Goal: Task Accomplishment & Management: Use online tool/utility

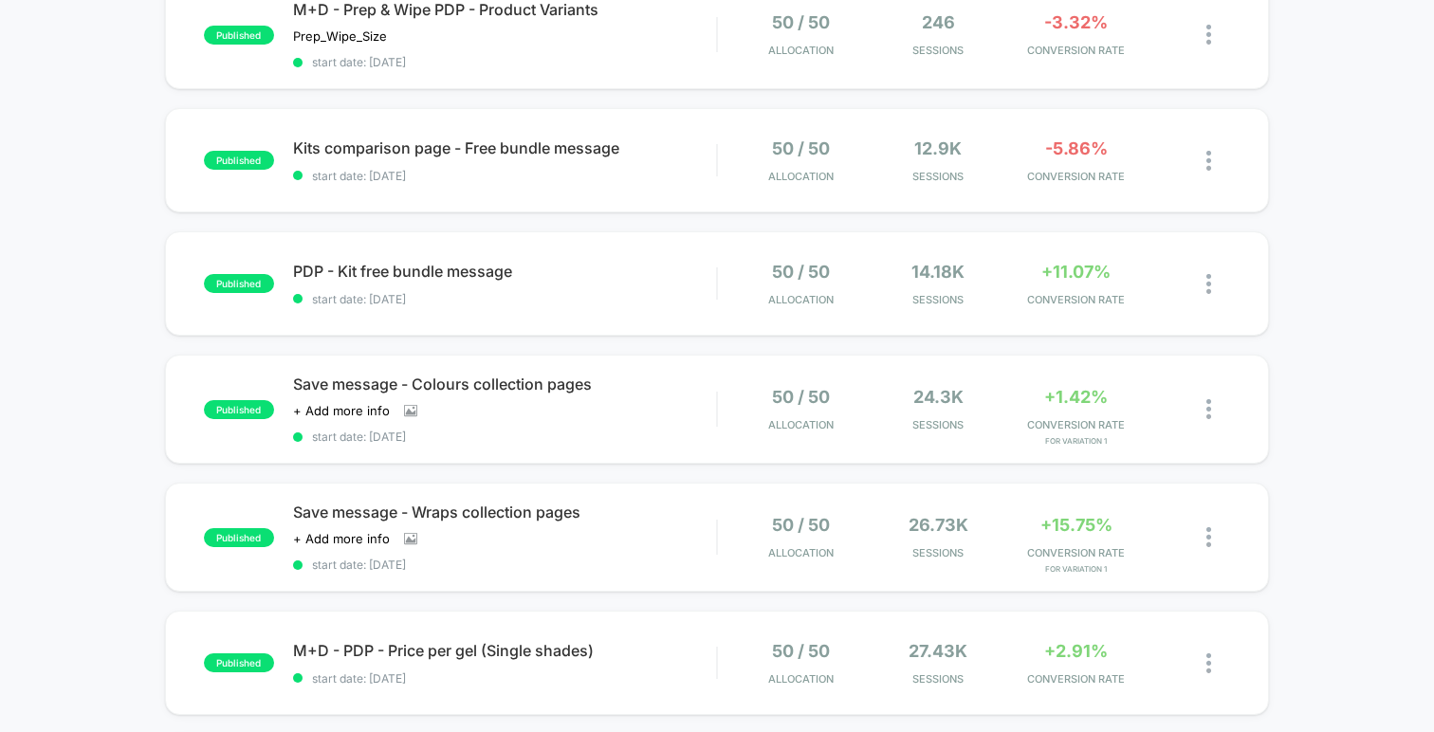
scroll to position [731, 0]
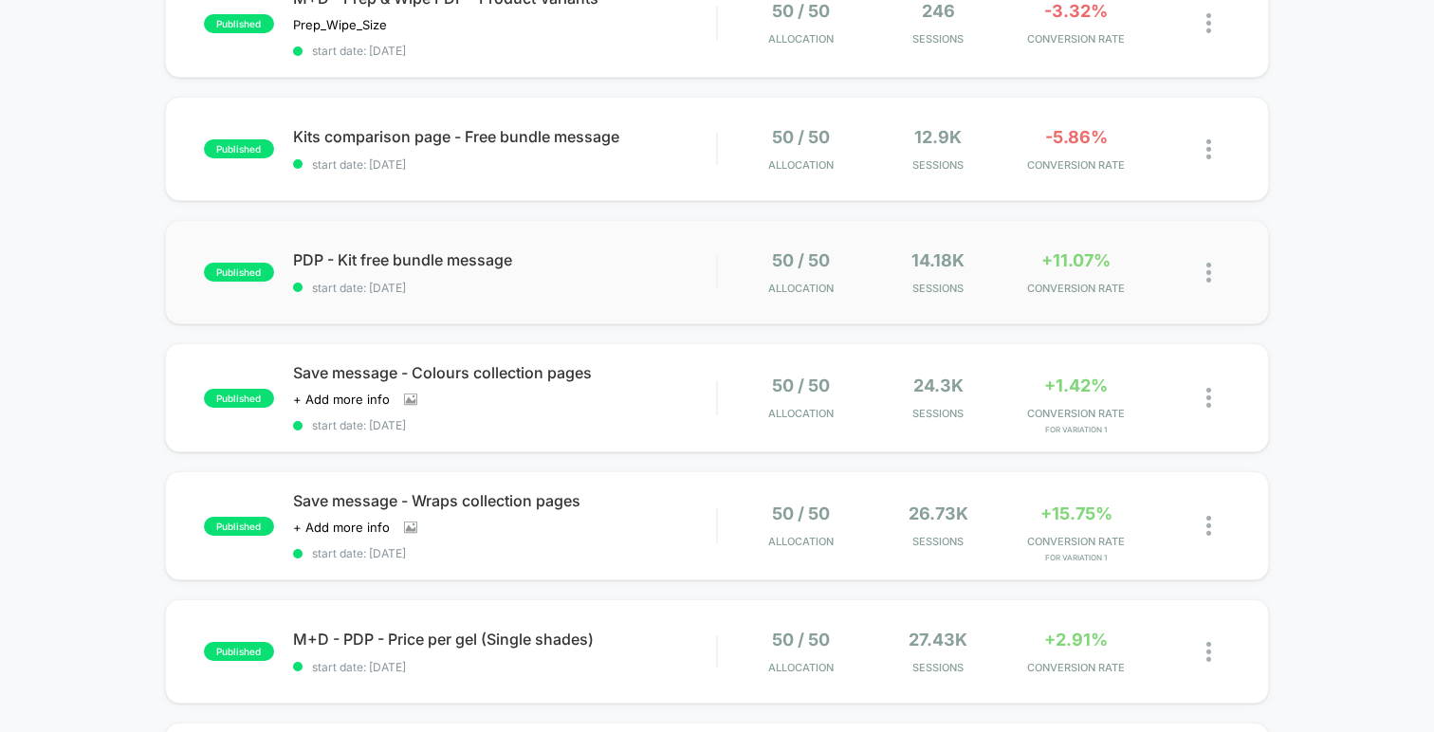
click at [1207, 273] on img at bounding box center [1208, 273] width 5 height 20
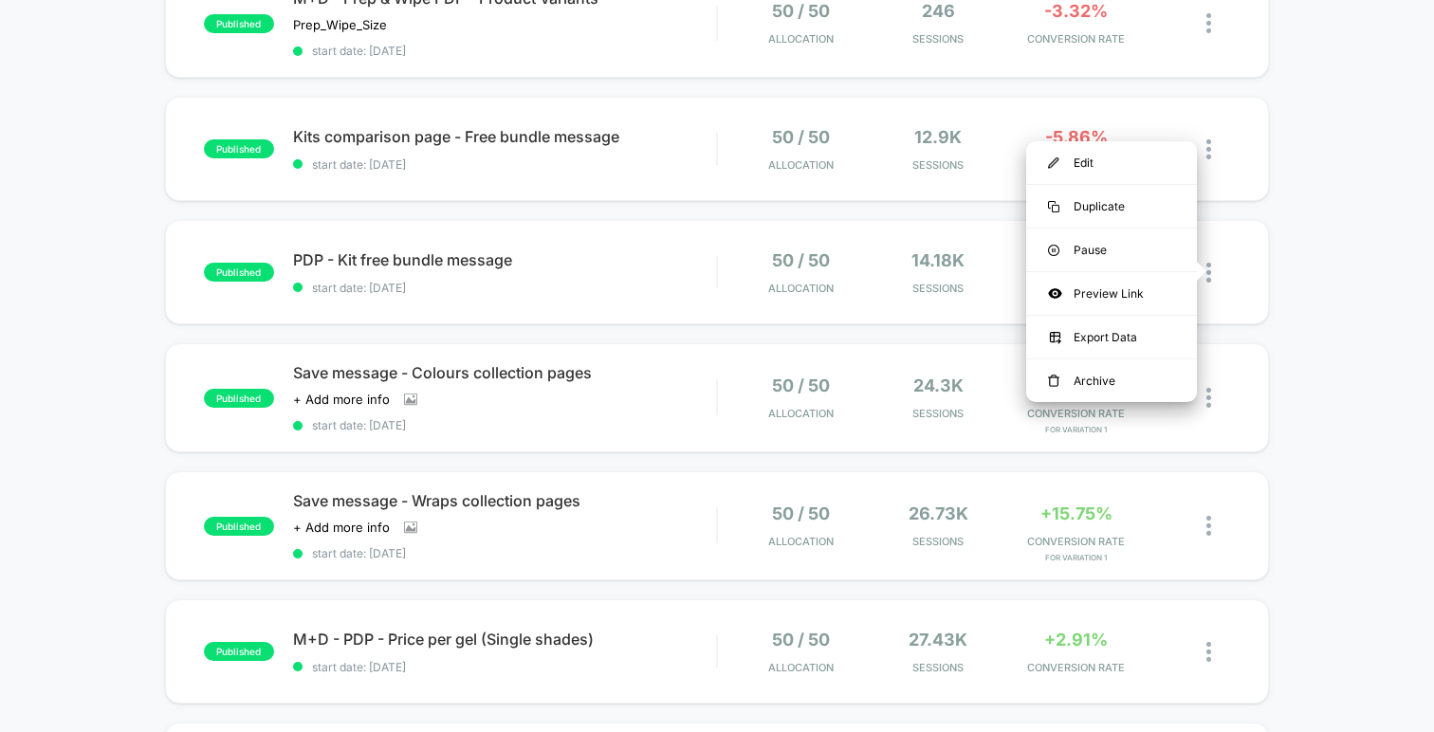
click at [1312, 314] on div "published M + D - Pop-Up - Free Gift start date: [DATE] 50 / 50 Allocation 58.1…" at bounding box center [717, 263] width 1434 height 1574
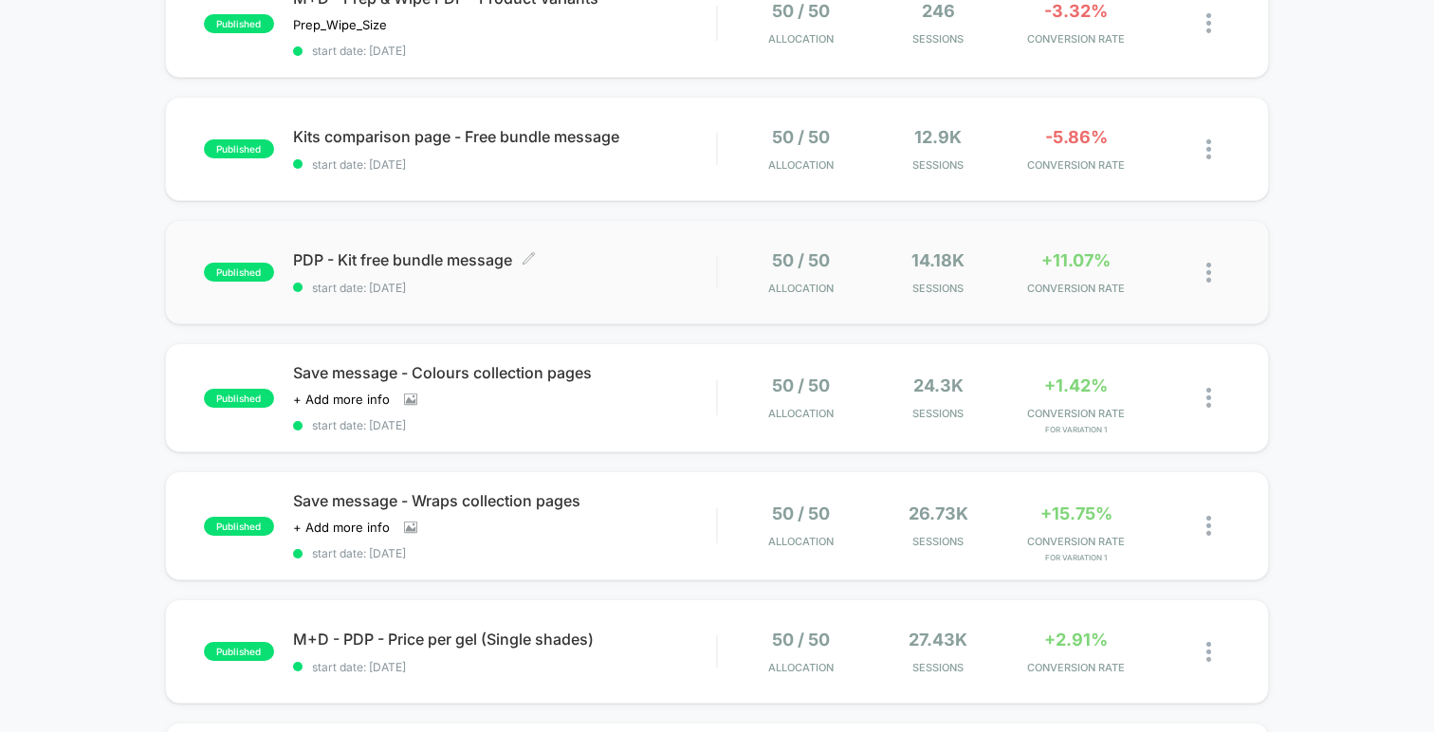
click at [425, 257] on span "PDP - Kit free bundle message Click to edit experience details" at bounding box center [504, 259] width 423 height 19
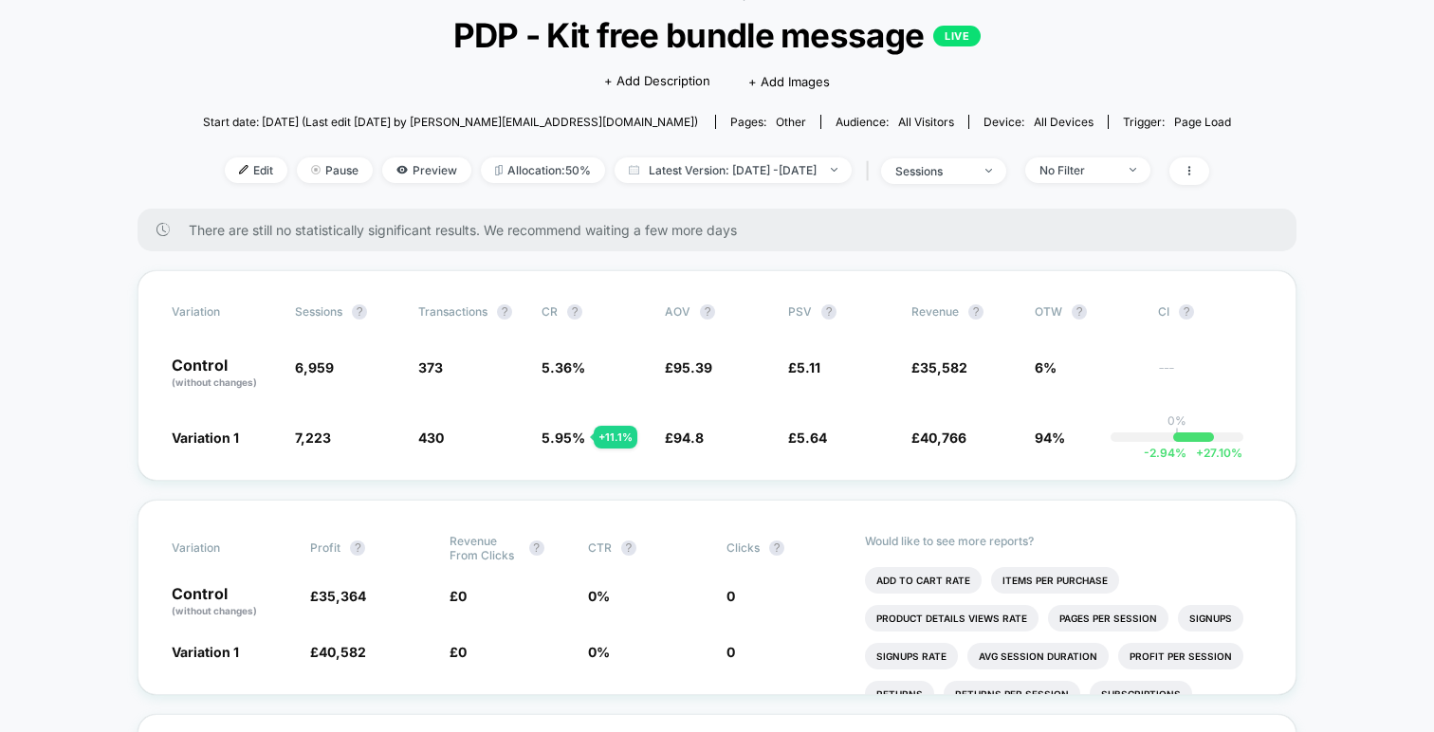
scroll to position [113, 0]
click at [515, 173] on span "Allocation: 50%" at bounding box center [543, 169] width 124 height 26
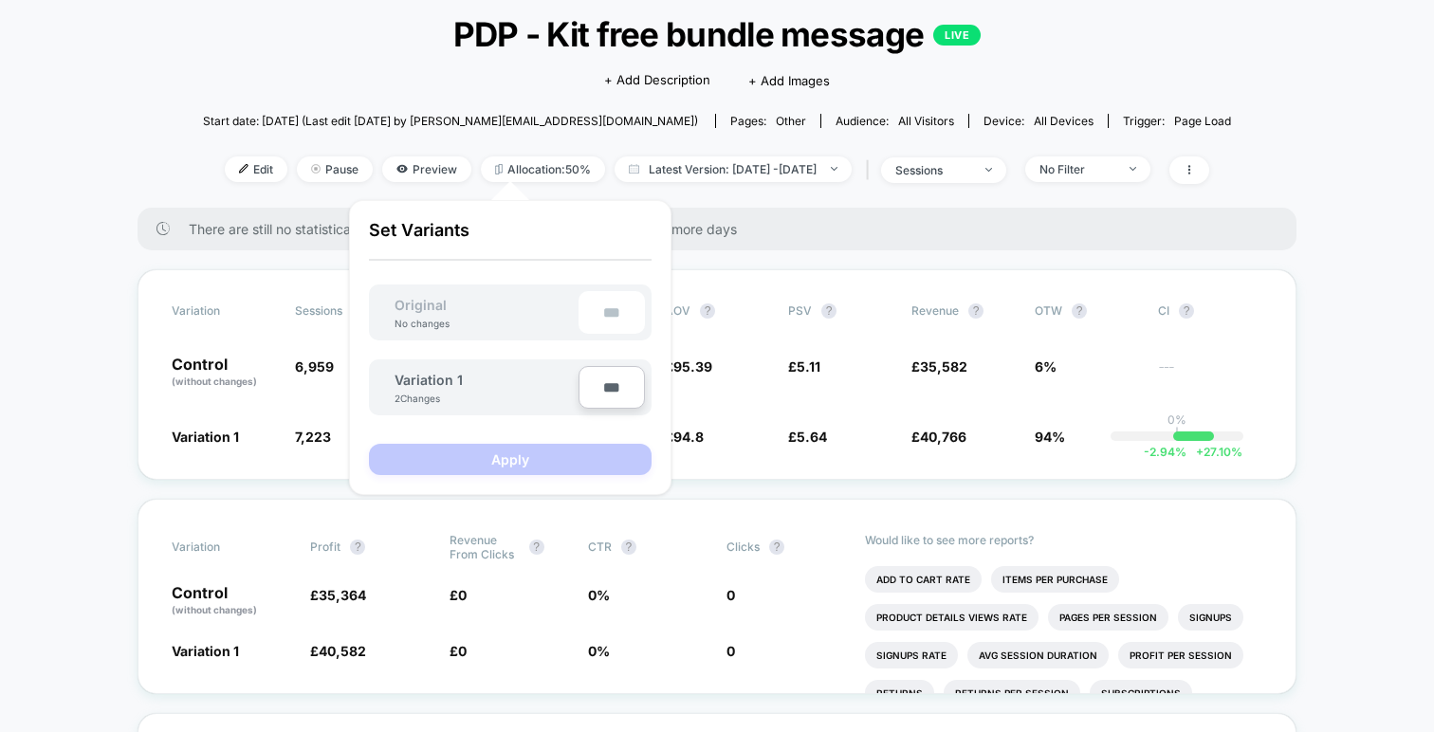
click at [621, 386] on input "***" at bounding box center [611, 387] width 66 height 43
type input "***"
type input "**"
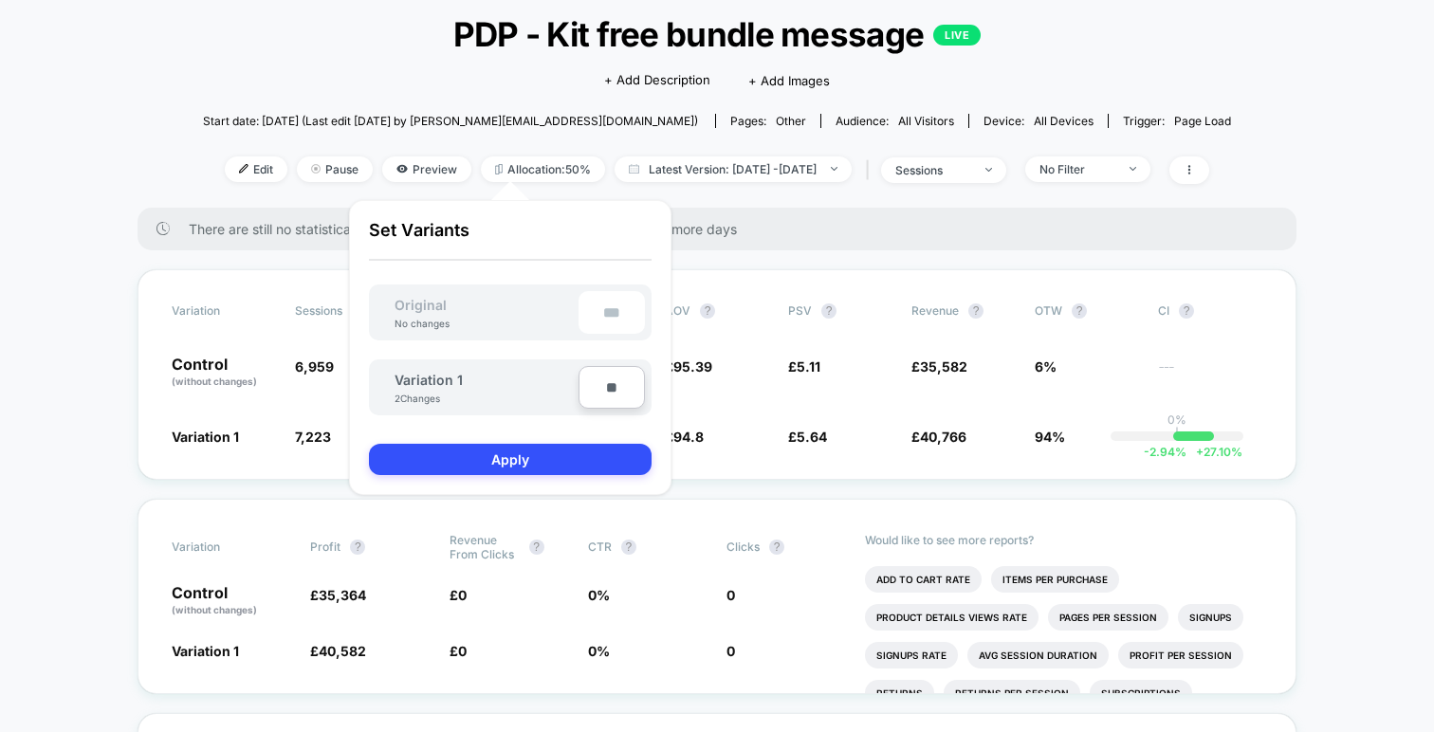
type input "***"
type input "**"
type input "****"
click at [531, 452] on button "Apply" at bounding box center [510, 459] width 283 height 31
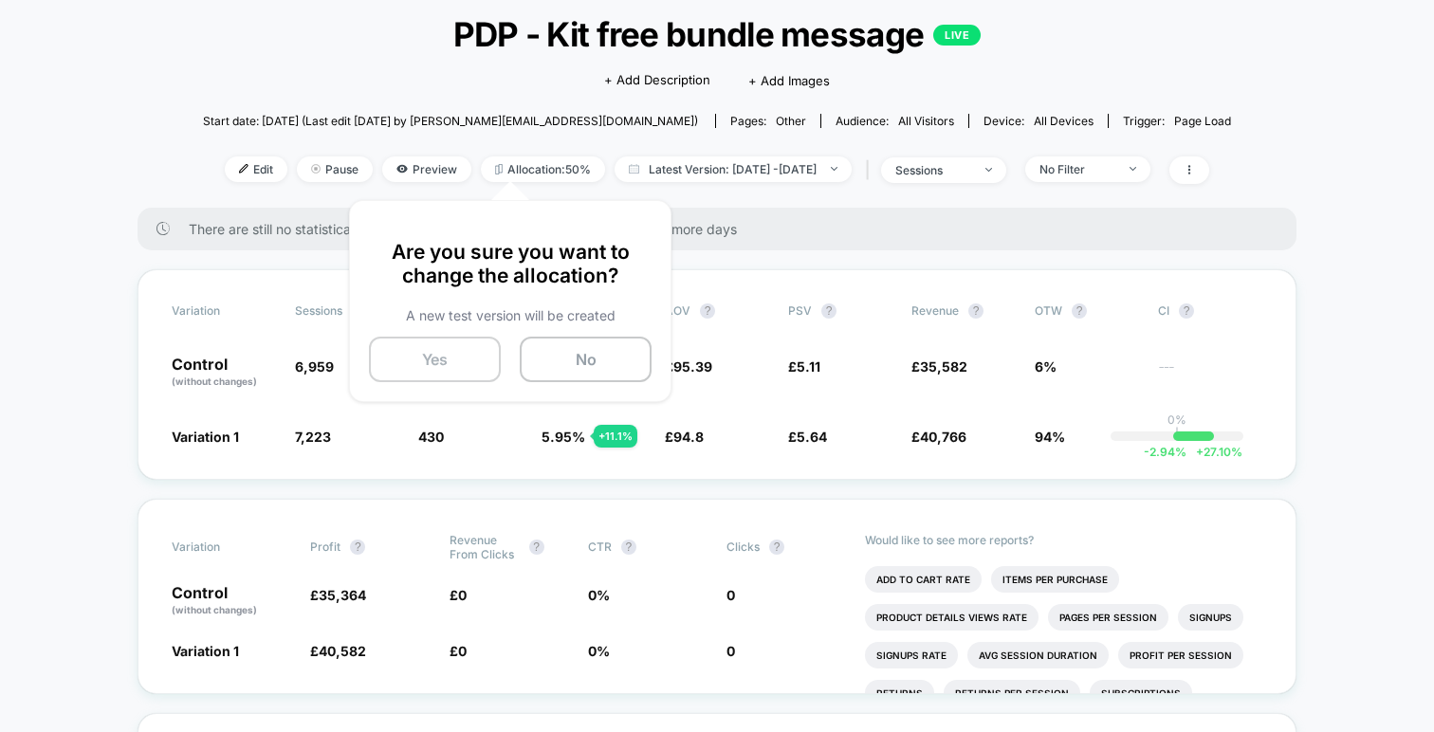
click at [467, 367] on button "Yes" at bounding box center [435, 360] width 132 height 46
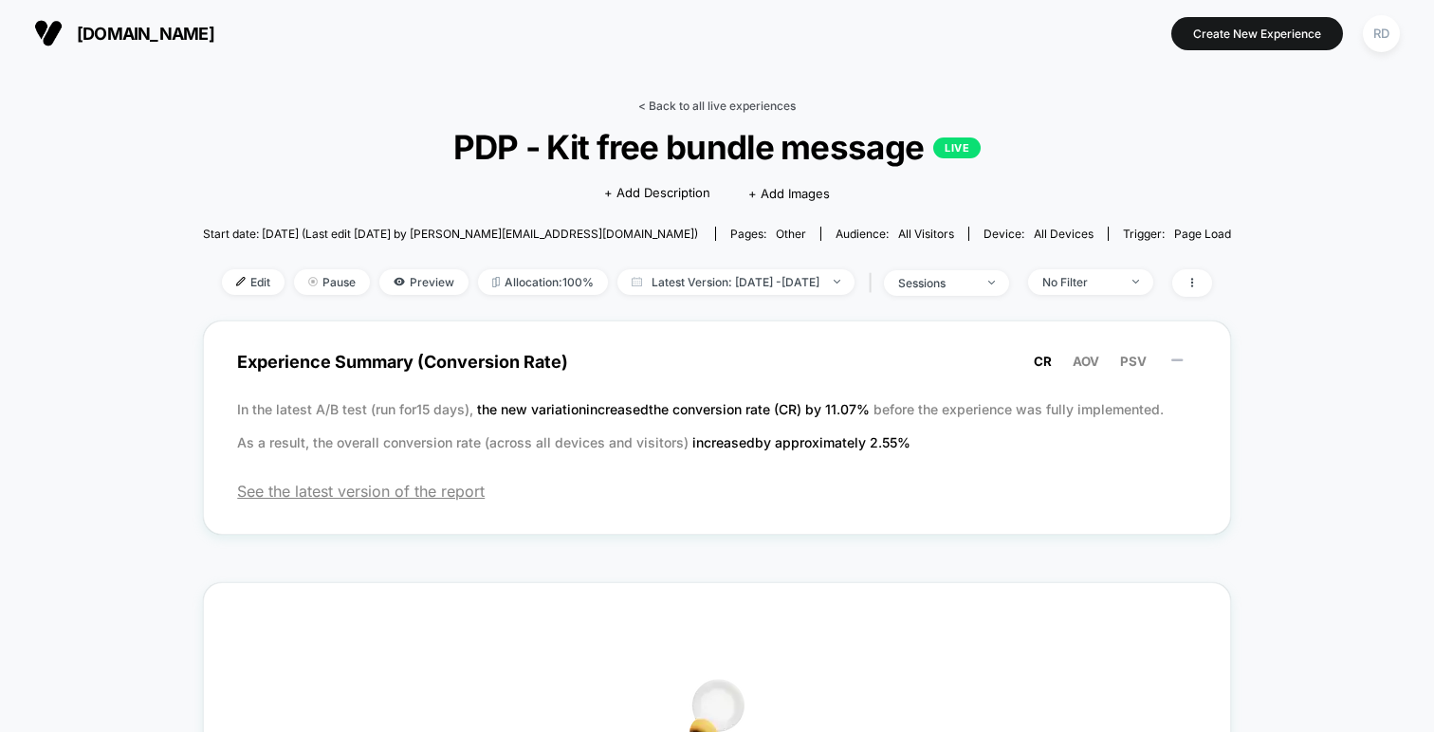
click at [680, 99] on link "< Back to all live experiences" at bounding box center [716, 106] width 157 height 14
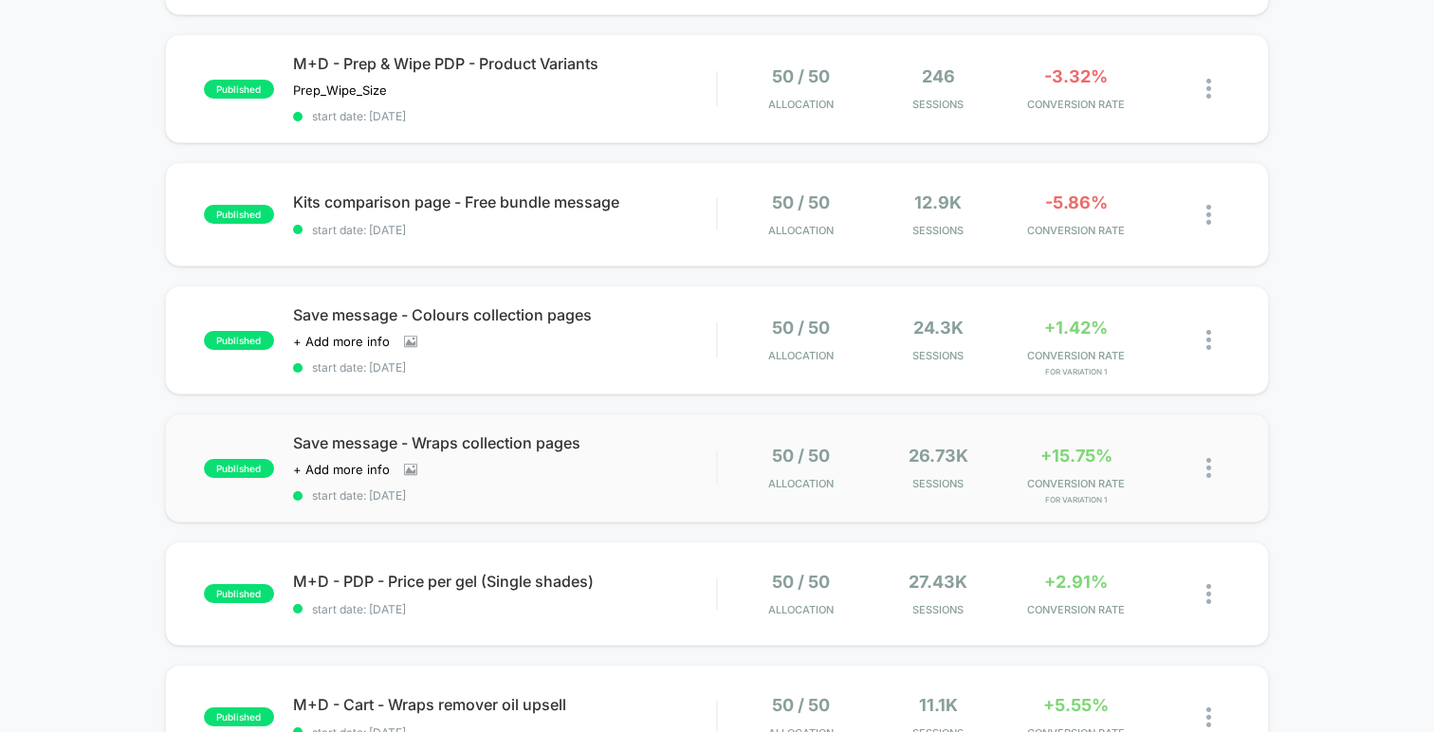
scroll to position [653, 0]
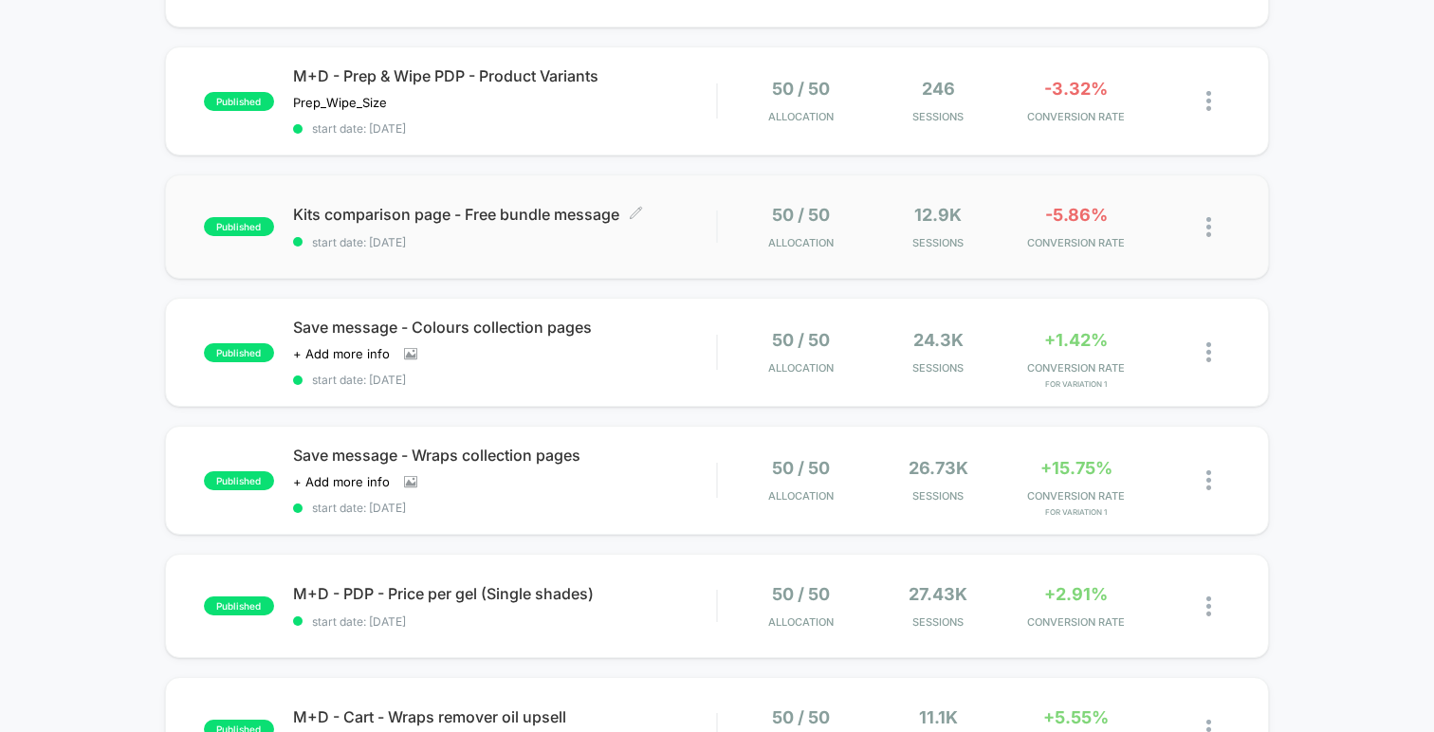
click at [517, 216] on span "Kits comparison page - Free bundle message Click to edit experience details" at bounding box center [504, 214] width 423 height 19
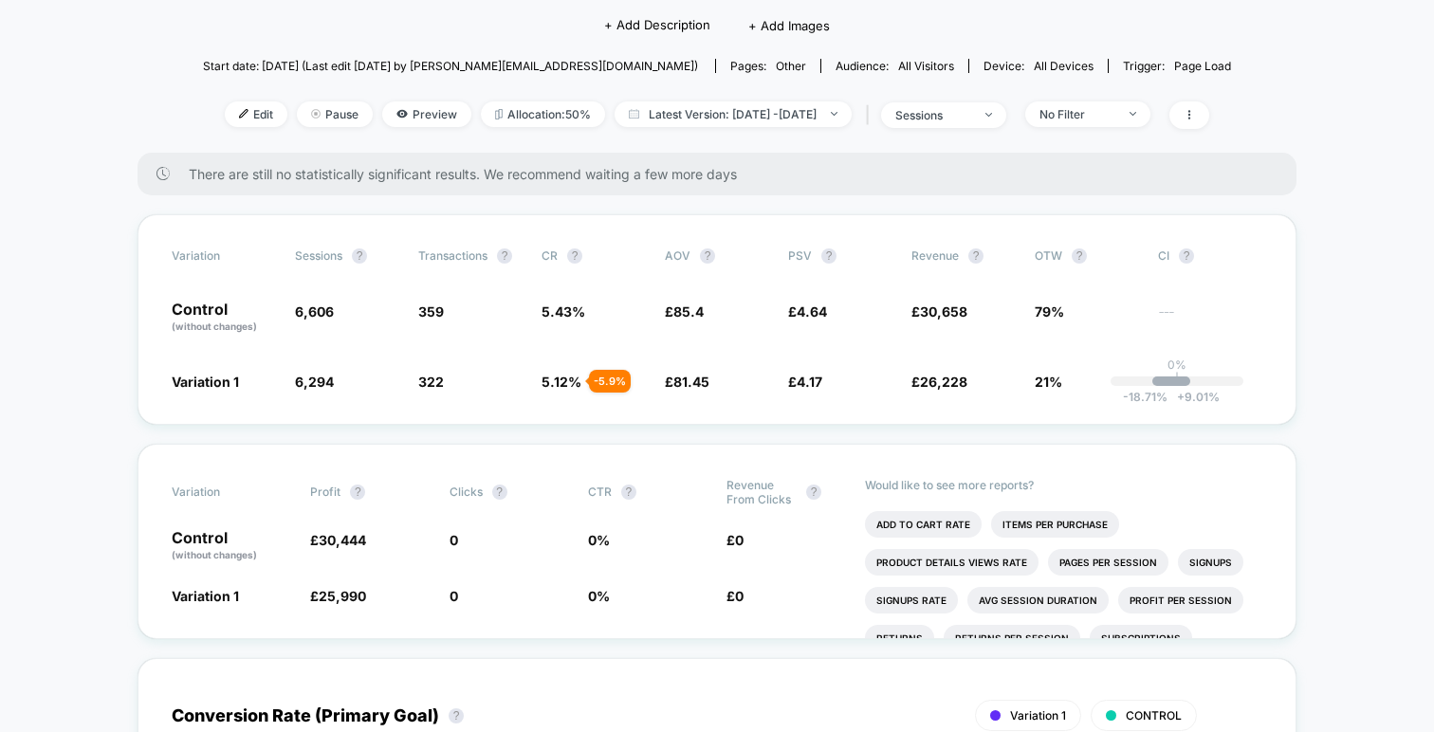
scroll to position [137, 0]
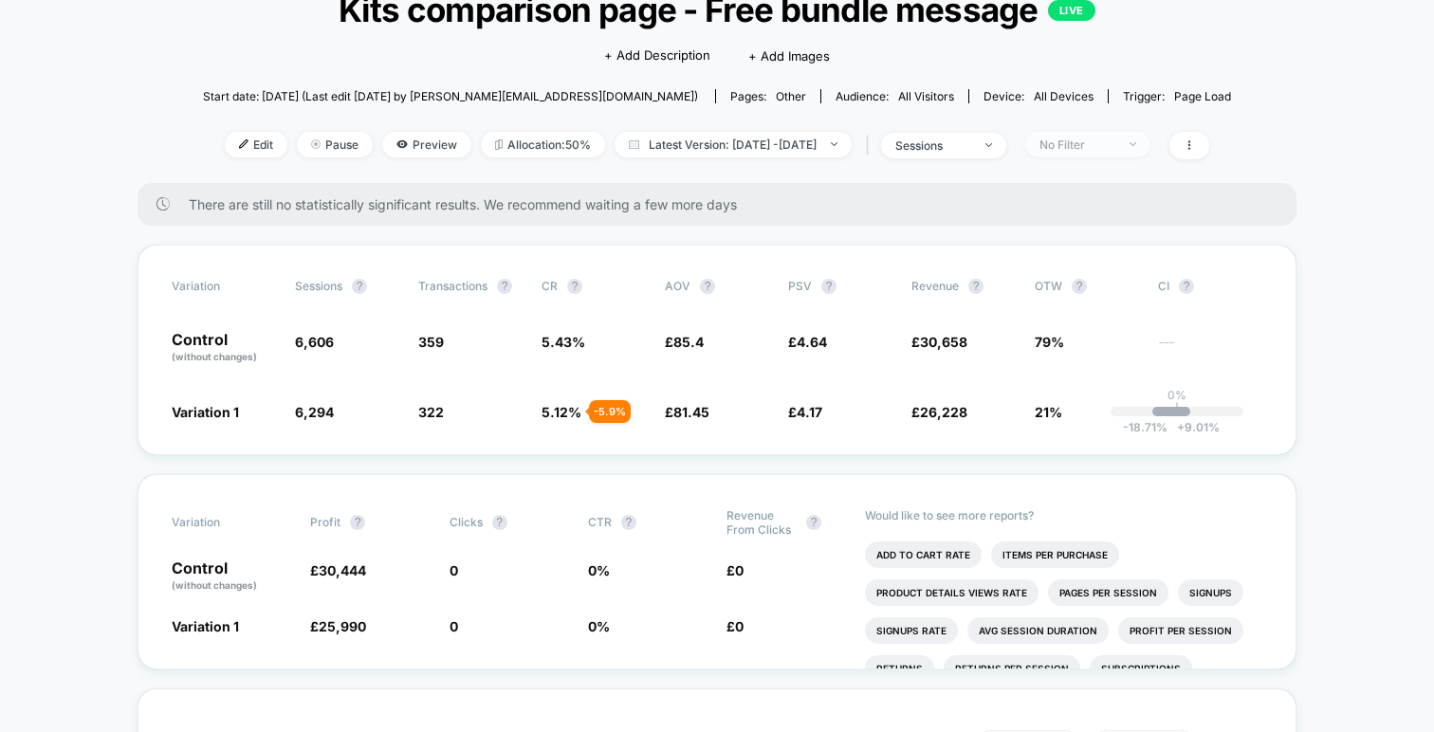
click at [1140, 154] on span "No Filter" at bounding box center [1087, 145] width 125 height 26
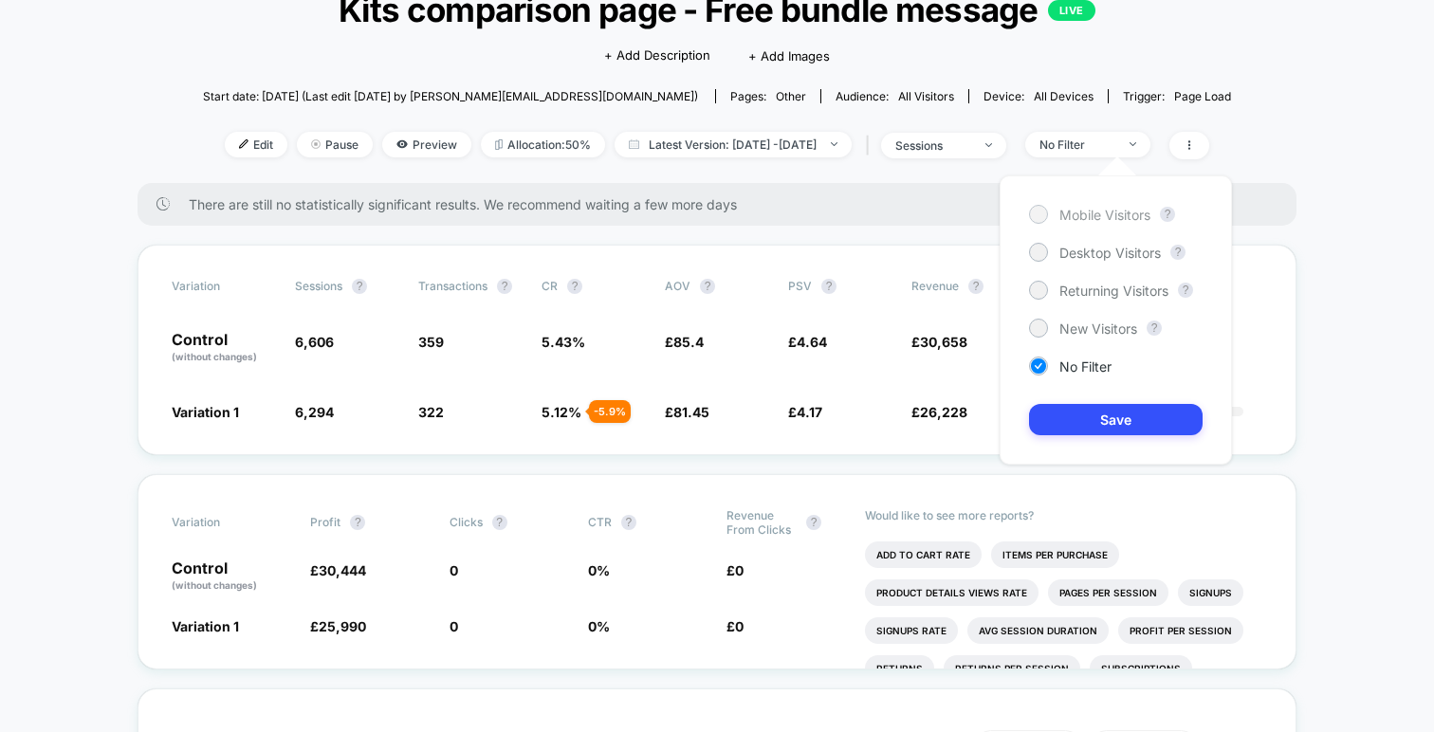
click at [1091, 210] on span "Mobile Visitors" at bounding box center [1104, 215] width 91 height 16
click at [1108, 413] on button "Save" at bounding box center [1116, 419] width 174 height 31
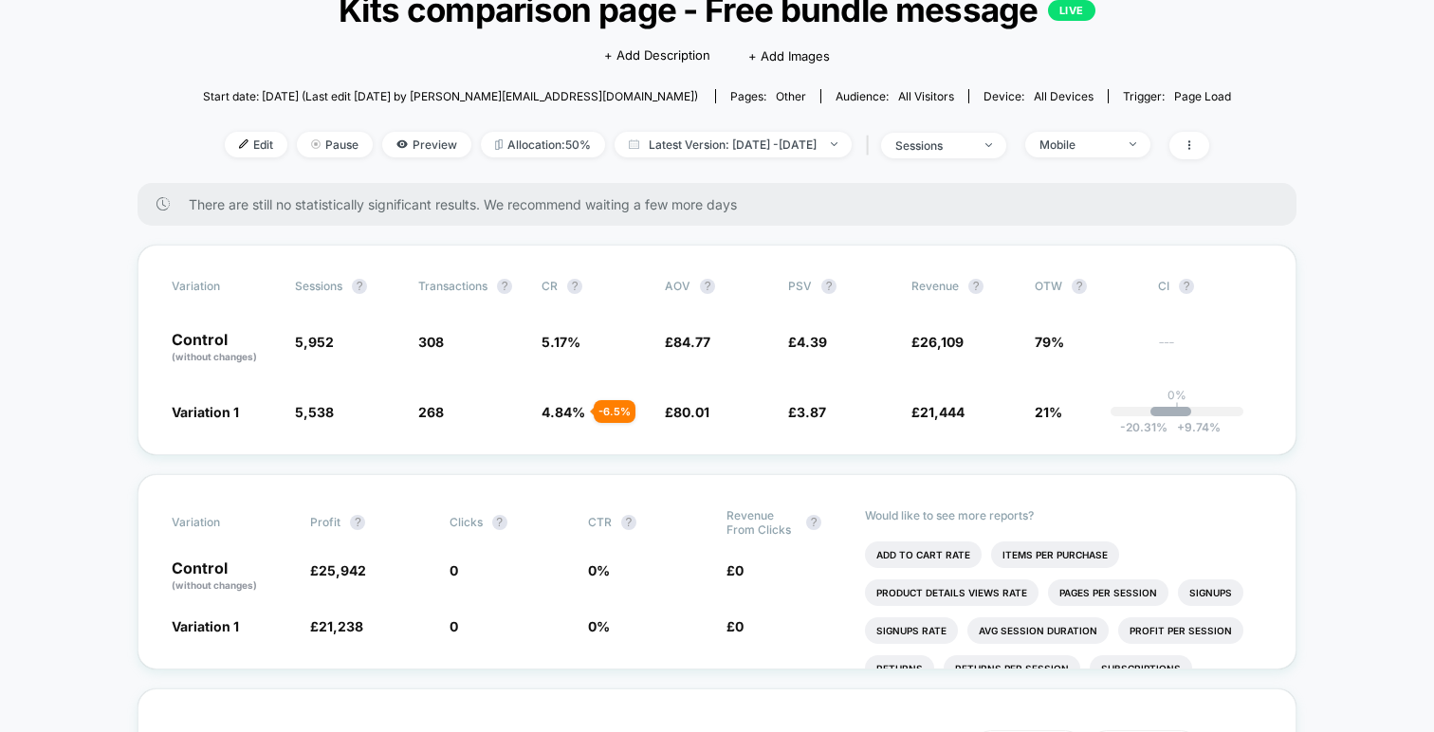
click at [1126, 157] on div "Edit Pause Preview Allocation: 50% Latest Version: Aug 21, 2025 - Sep 4, 2025 |…" at bounding box center [717, 145] width 1028 height 27
click at [1115, 147] on div "Mobile" at bounding box center [1077, 144] width 76 height 14
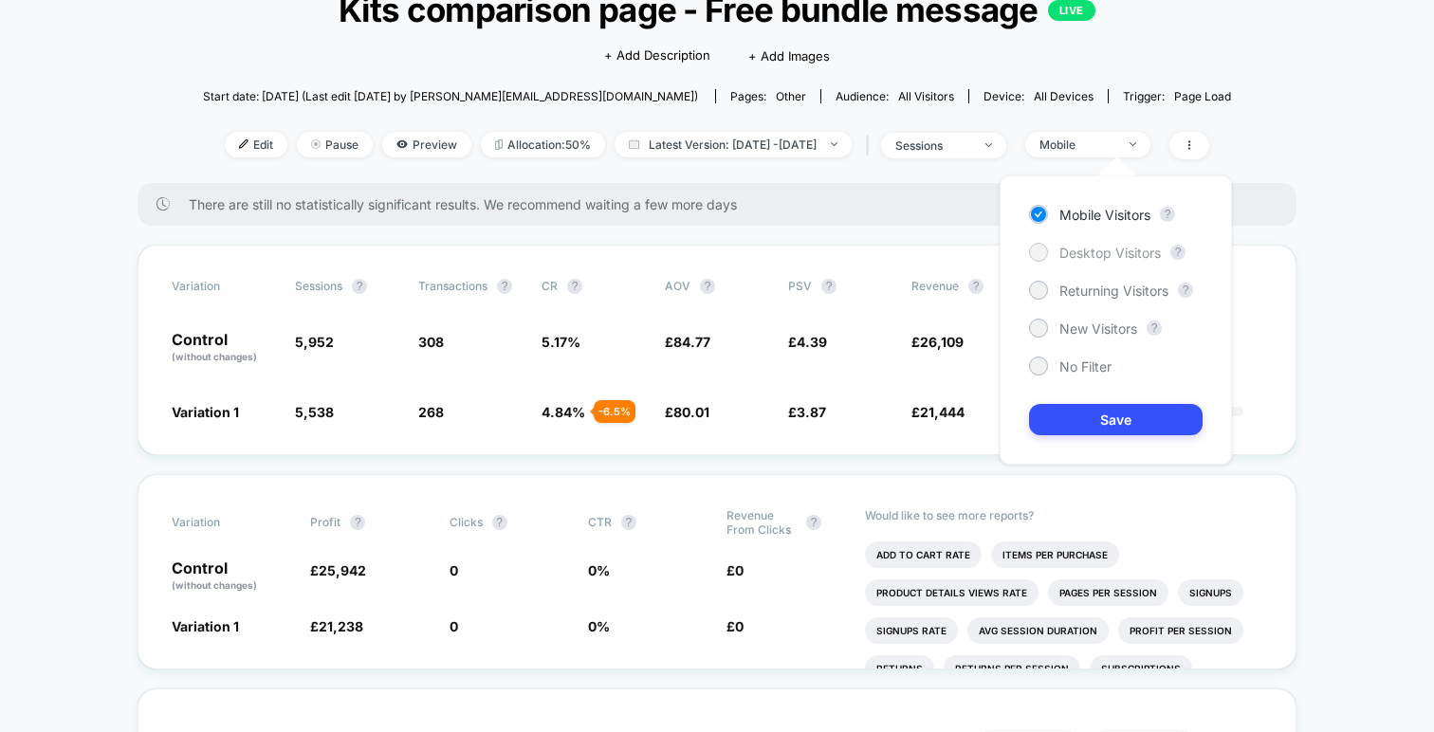
click at [1105, 247] on span "Desktop Visitors" at bounding box center [1109, 253] width 101 height 16
click at [1124, 420] on button "Save" at bounding box center [1116, 419] width 174 height 31
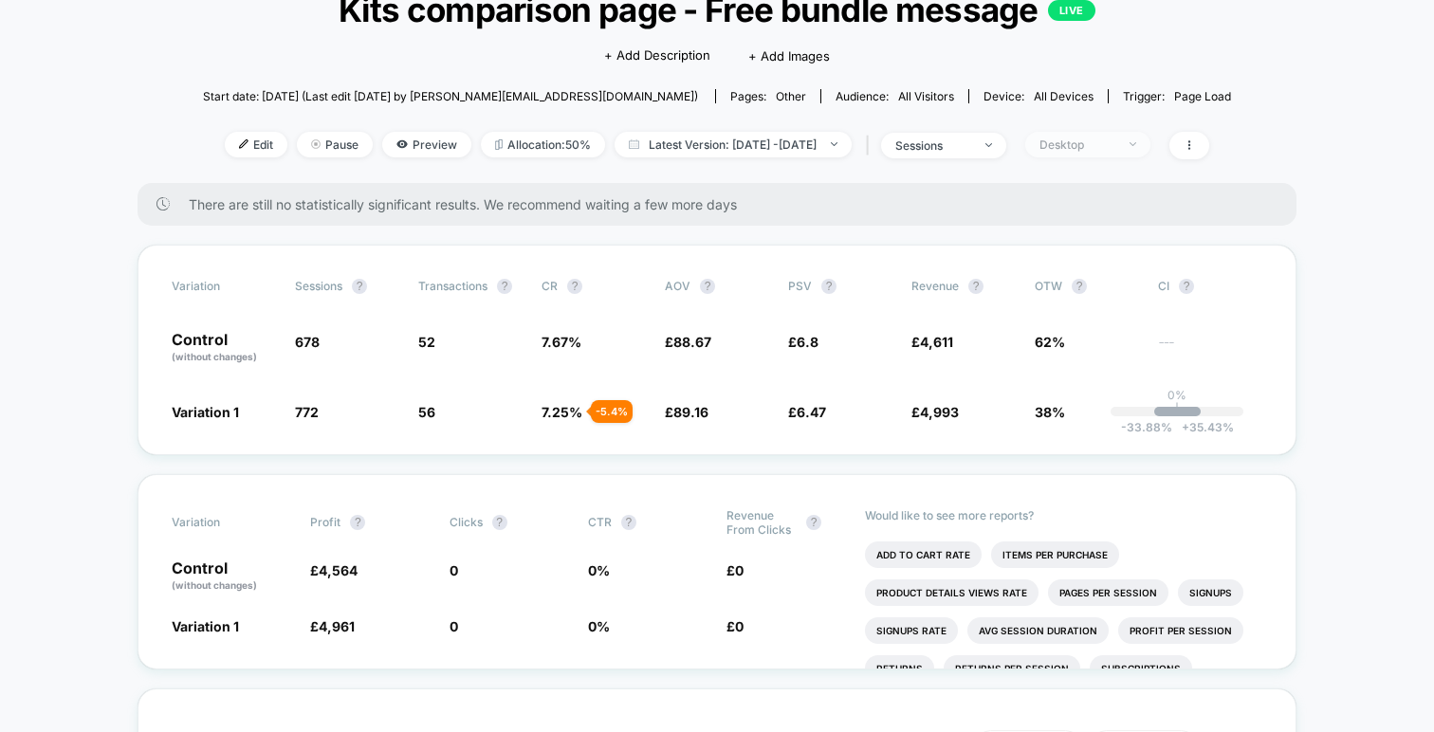
click at [1106, 140] on div "Desktop" at bounding box center [1077, 144] width 76 height 14
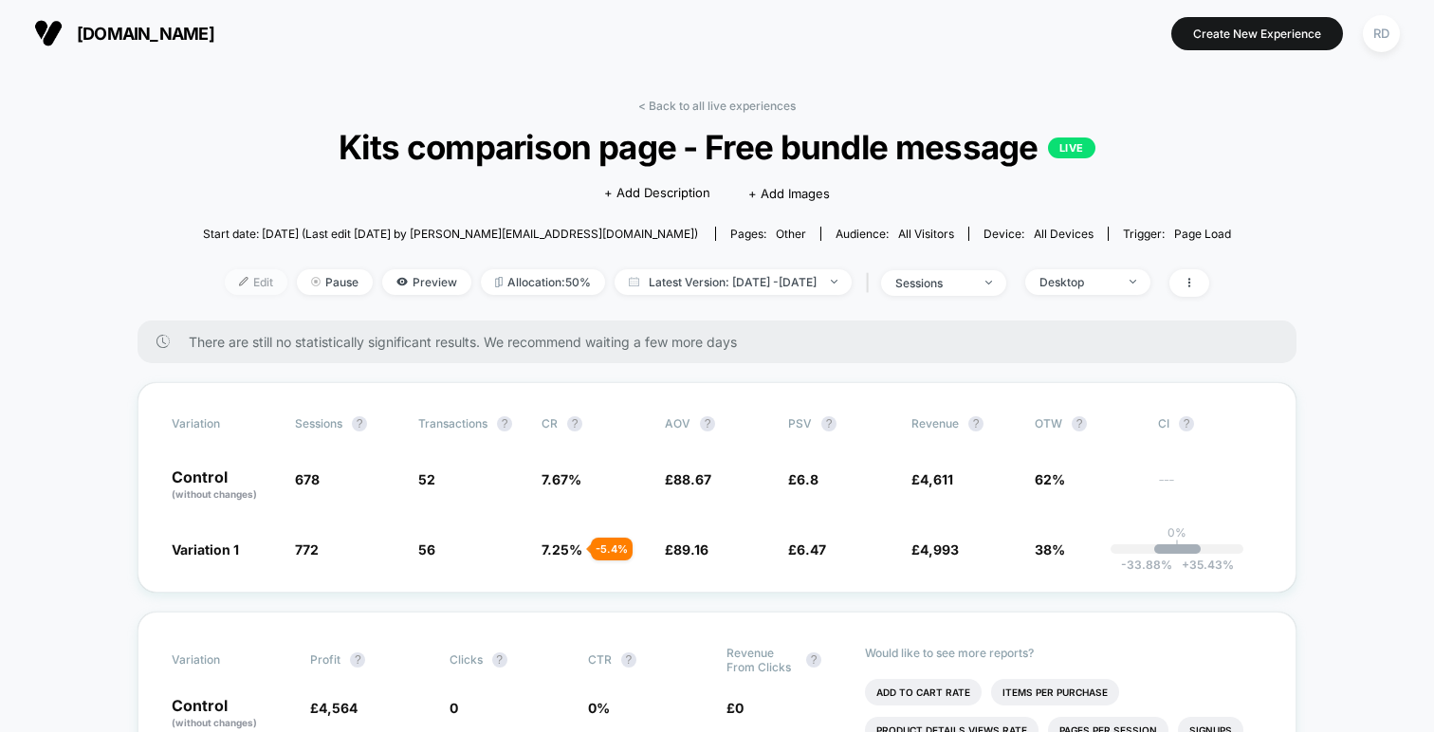
click at [225, 285] on span "Edit" at bounding box center [256, 282] width 63 height 26
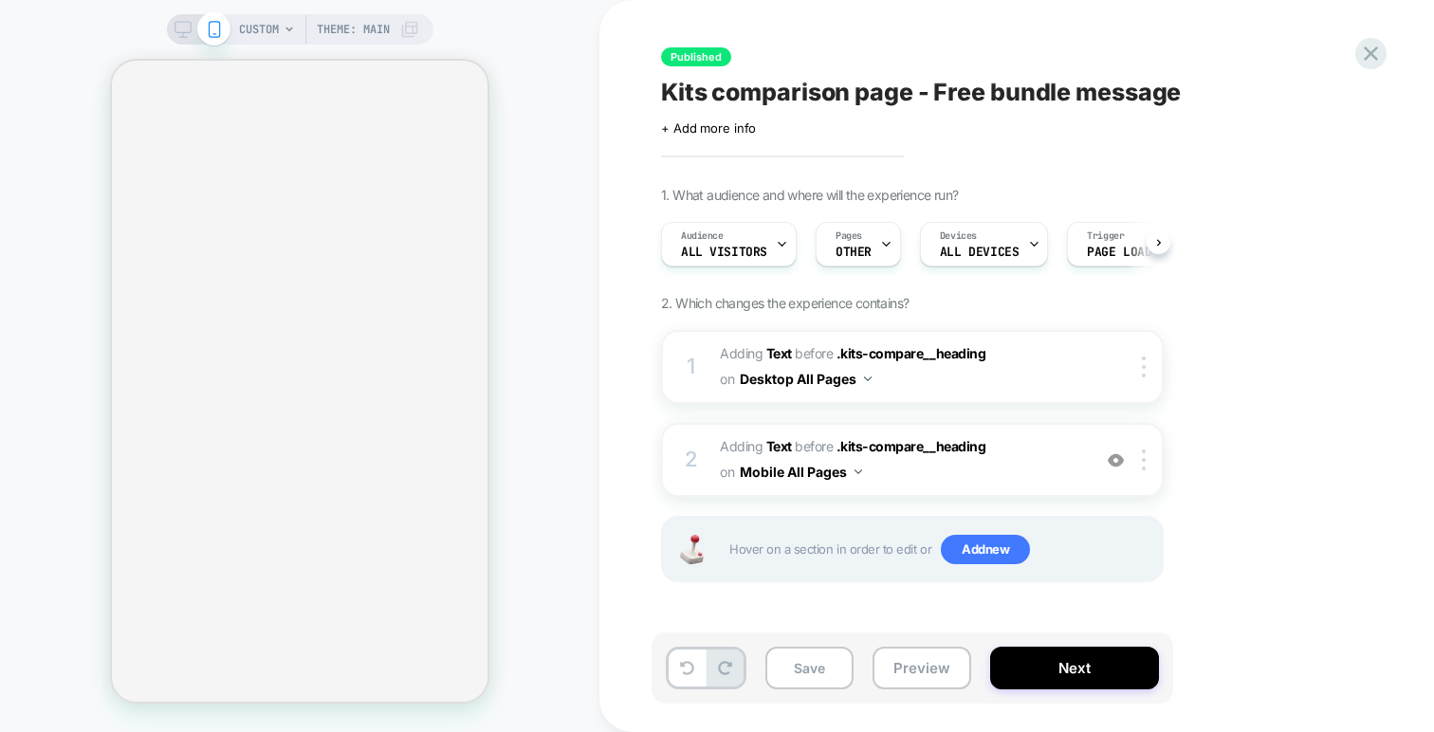
scroll to position [0, 1]
click at [944, 467] on span "#_loomi_addon_1755786879748 Adding Text BEFORE .kits-compare__heading .kits-com…" at bounding box center [900, 459] width 361 height 51
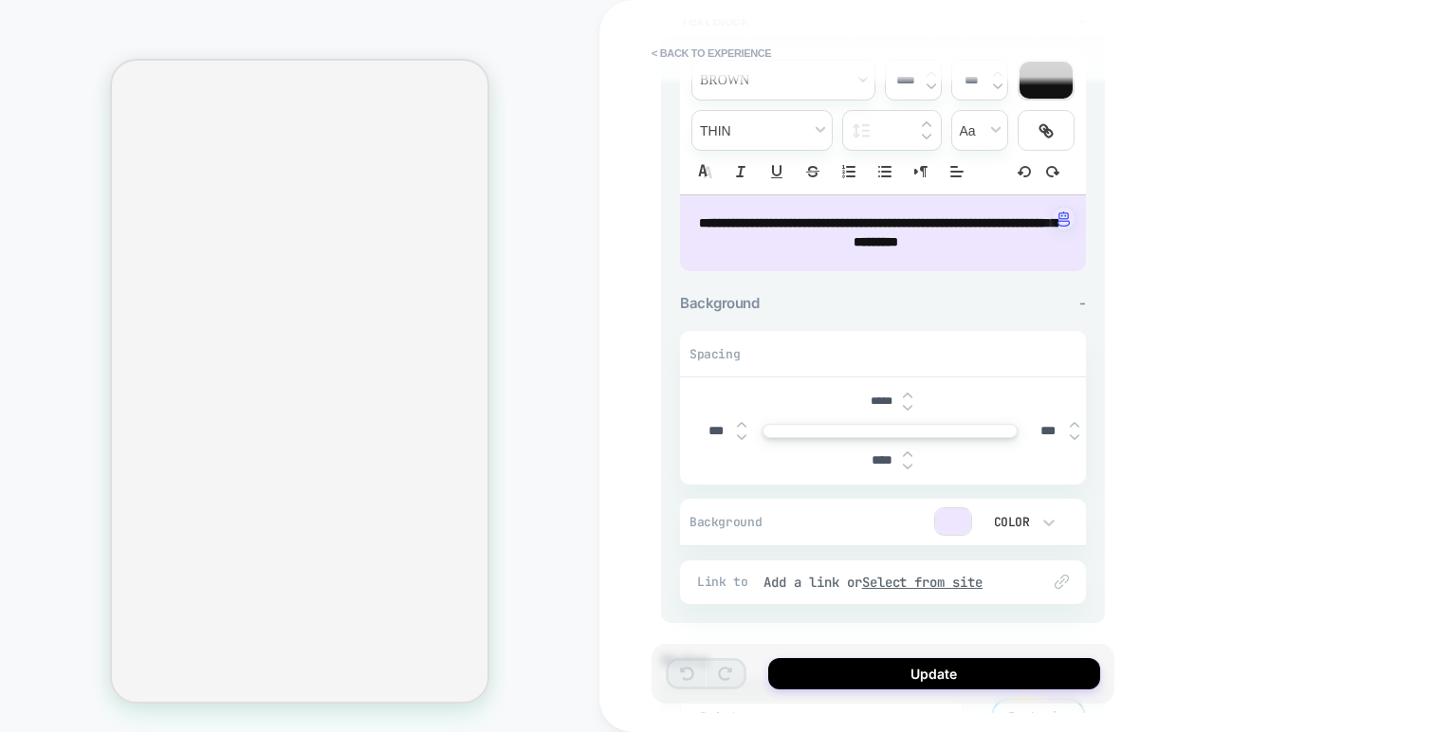
scroll to position [0, 0]
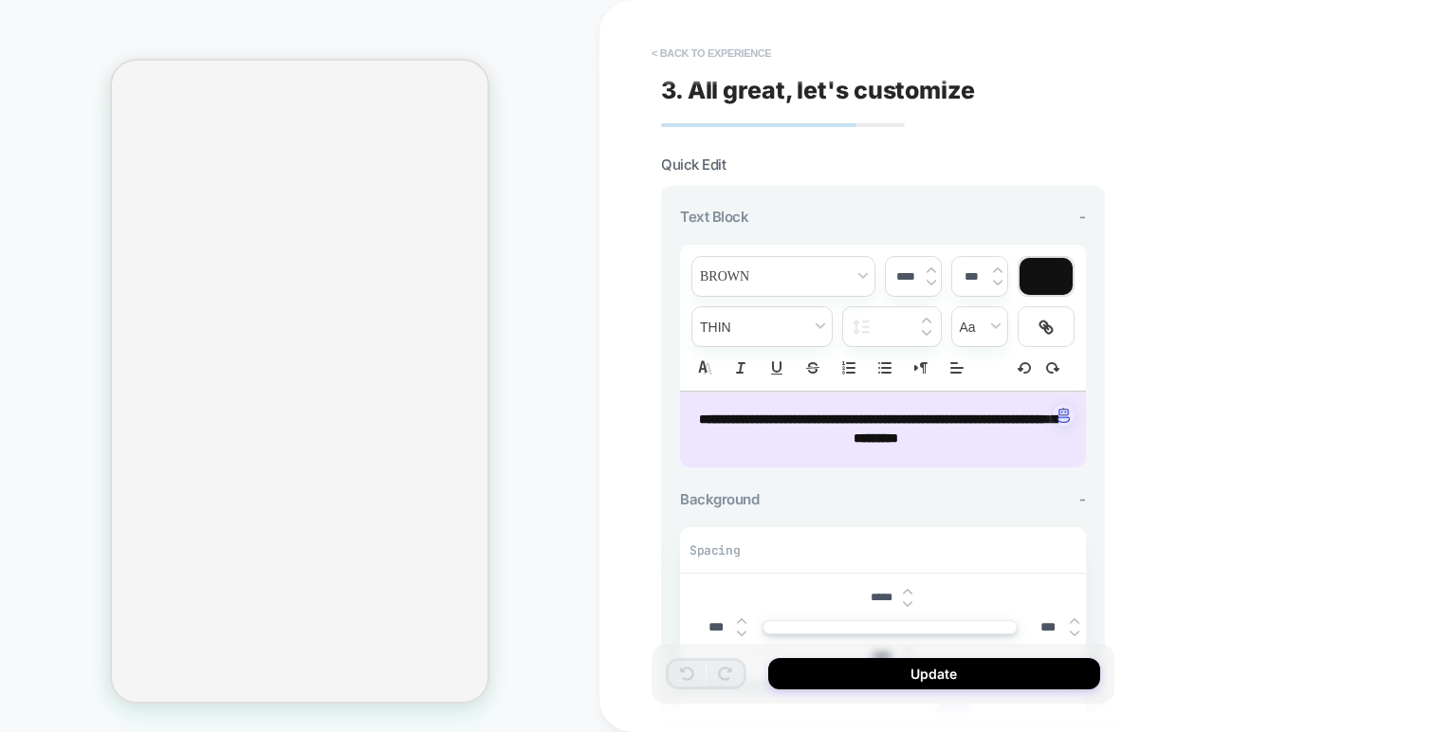
click at [662, 62] on button "< Back to experience" at bounding box center [711, 53] width 138 height 30
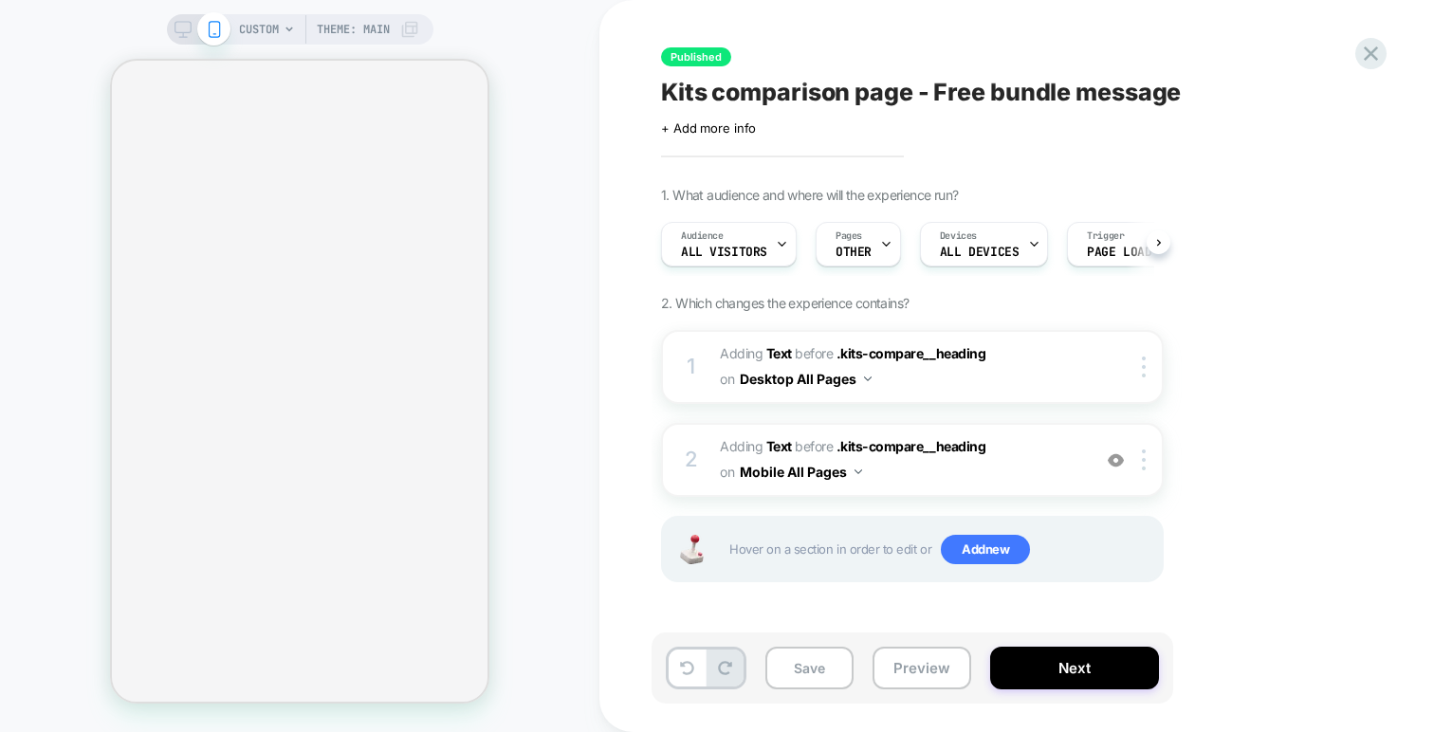
scroll to position [0, 1]
click at [1138, 464] on div at bounding box center [1146, 459] width 31 height 21
click at [1141, 463] on div at bounding box center [1146, 459] width 31 height 21
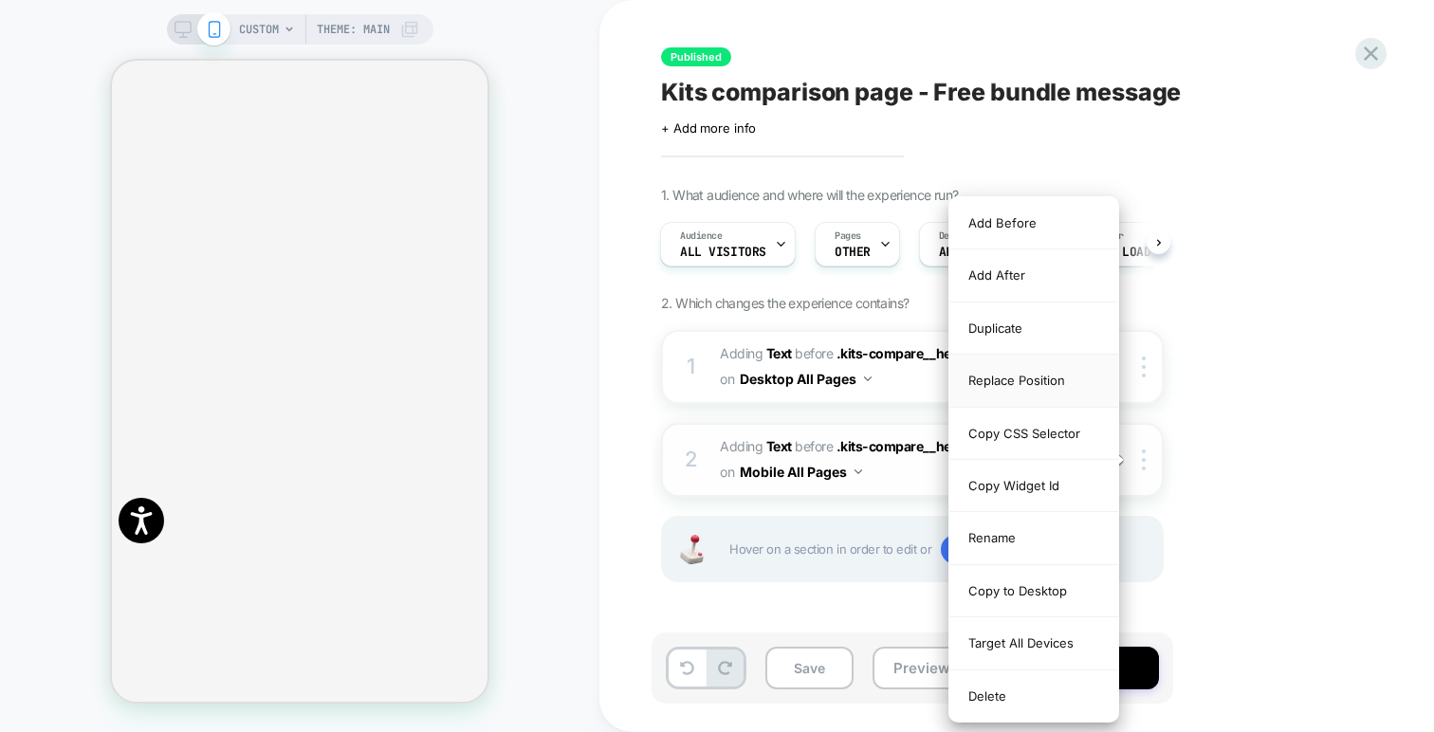
click at [1033, 388] on div "Replace Position" at bounding box center [1033, 381] width 169 height 52
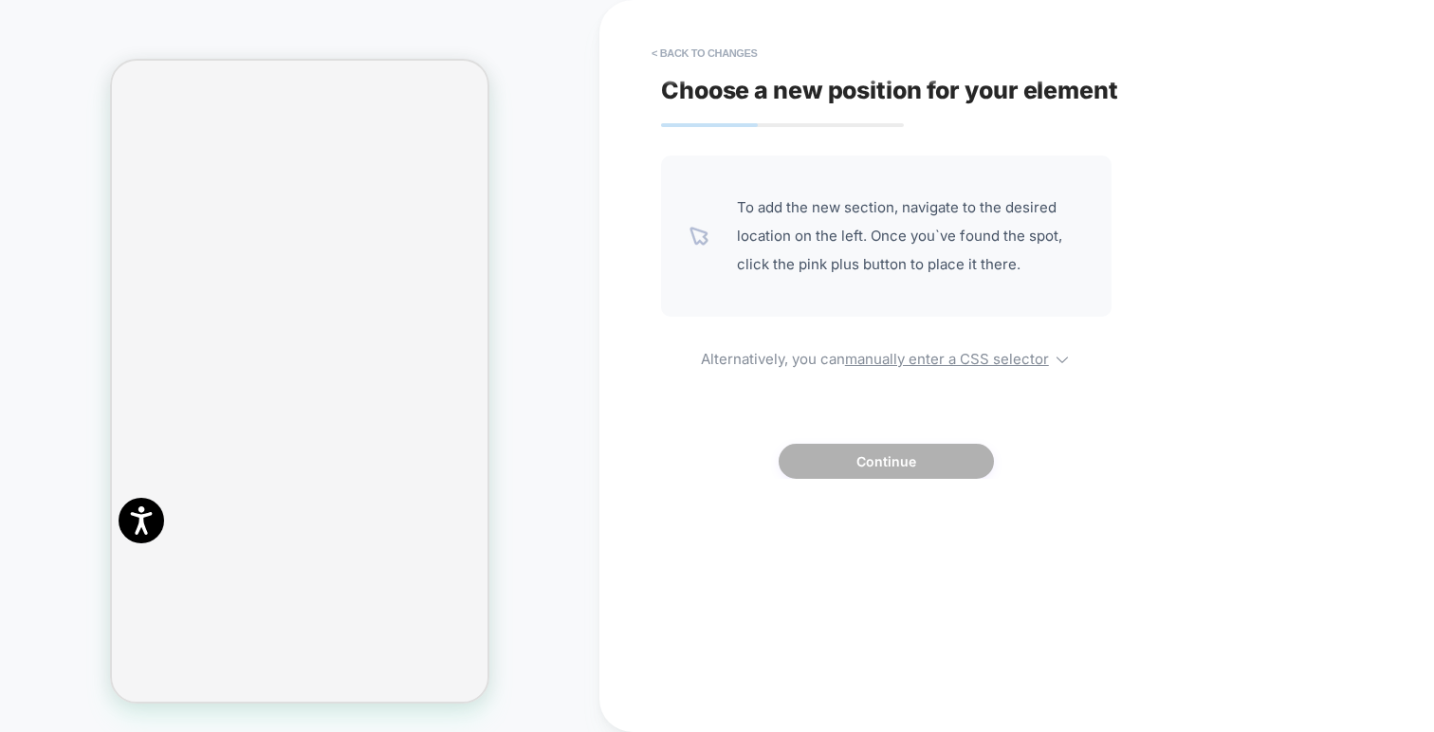
scroll to position [1338, 0]
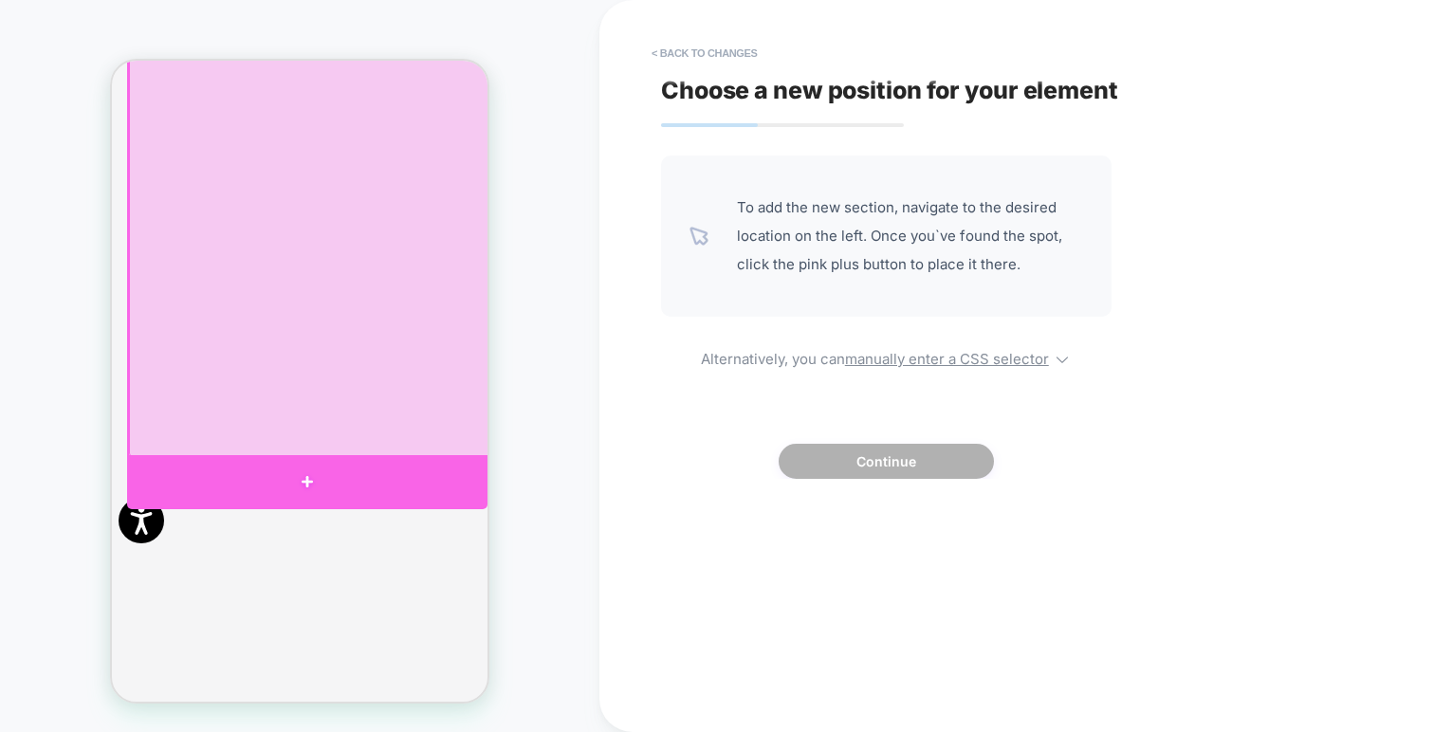
click at [359, 464] on div at bounding box center [307, 482] width 360 height 54
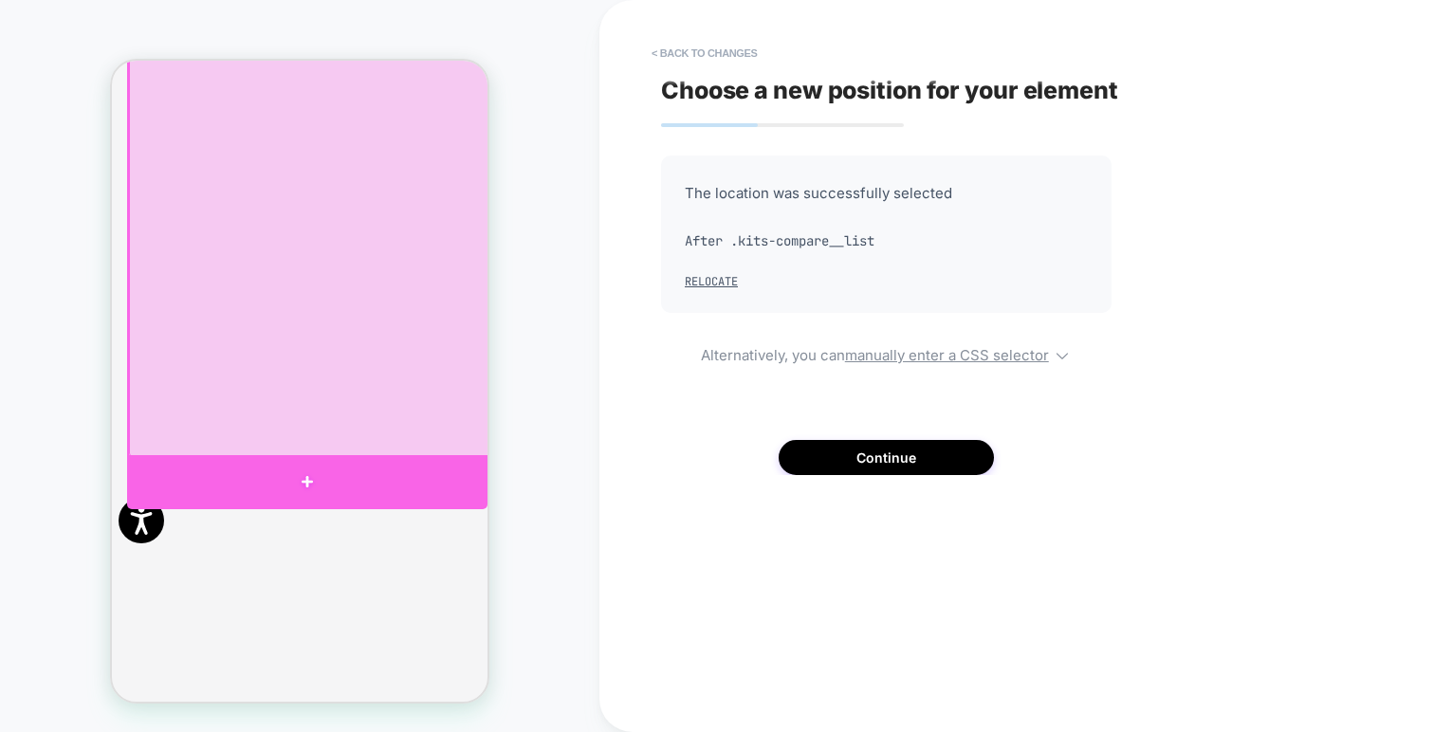
scroll to position [1273, 0]
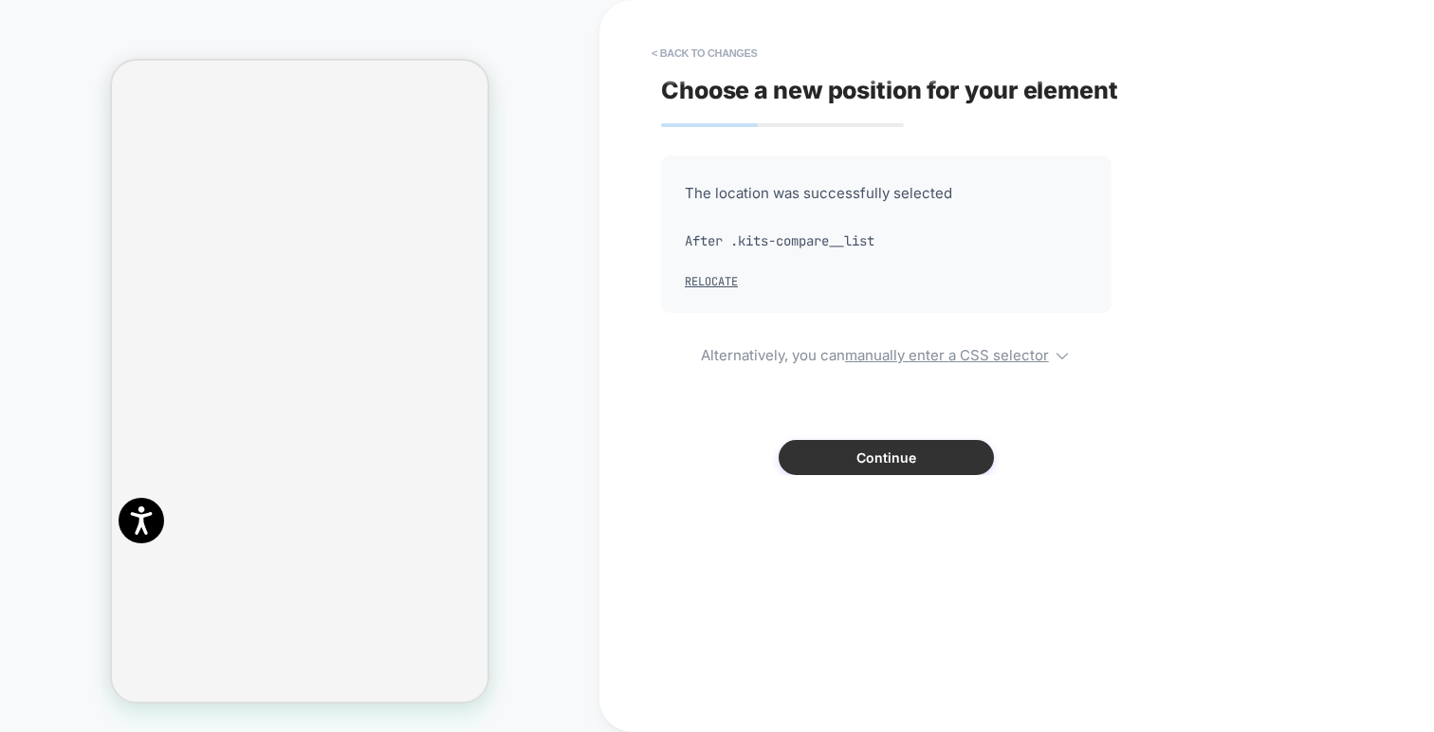
click at [922, 449] on button "Continue" at bounding box center [885, 457] width 215 height 35
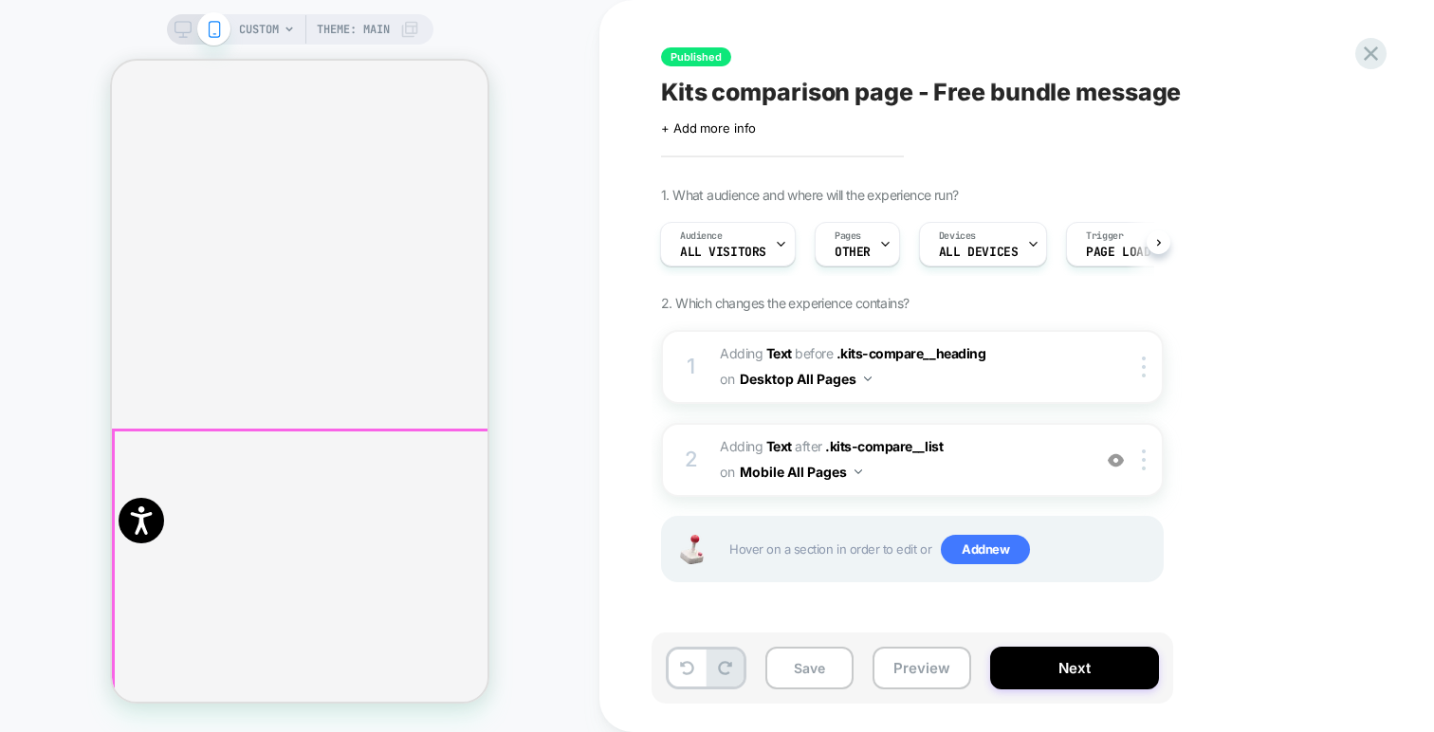
scroll to position [1419, 0]
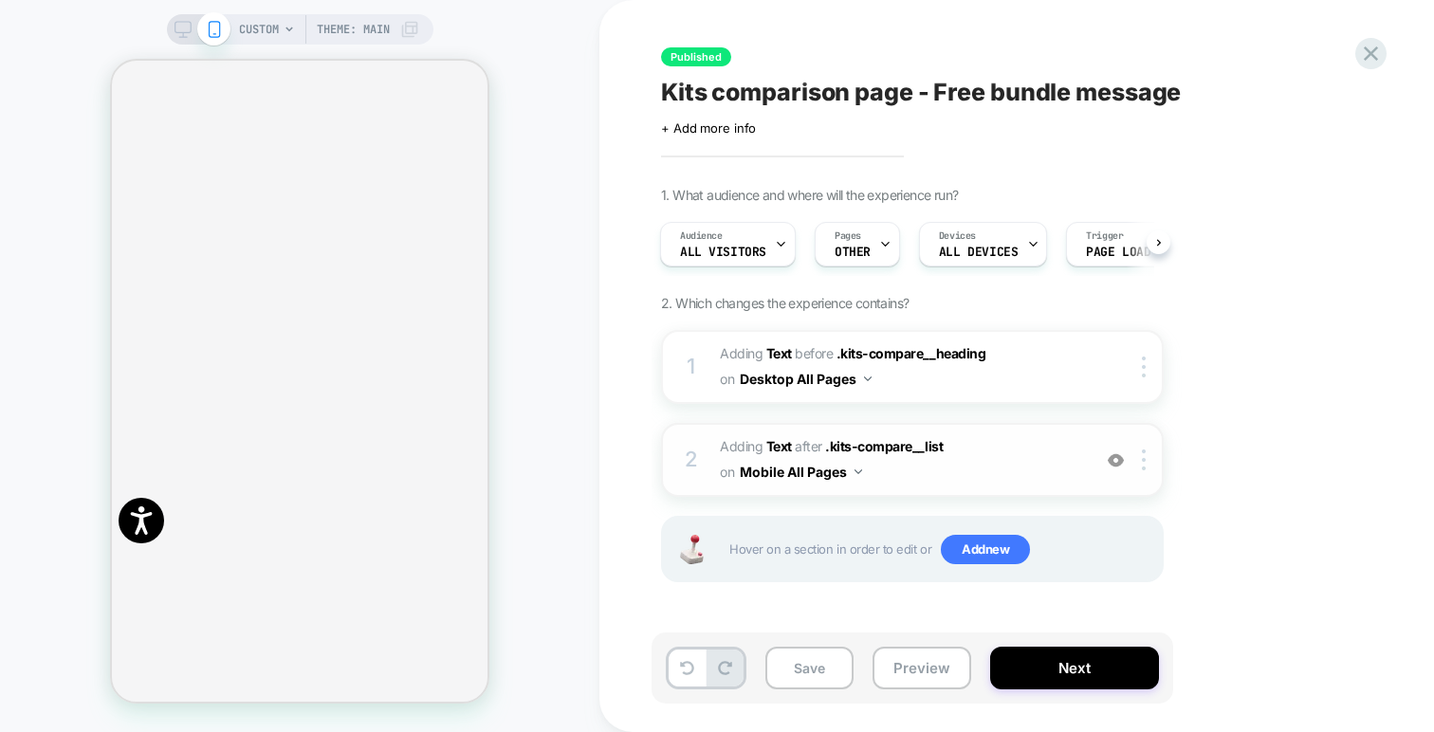
click at [1007, 475] on span "#_loomi_addon_1755786879748 Adding Text AFTER .kits-compare__list .kits-compare…" at bounding box center [900, 459] width 361 height 51
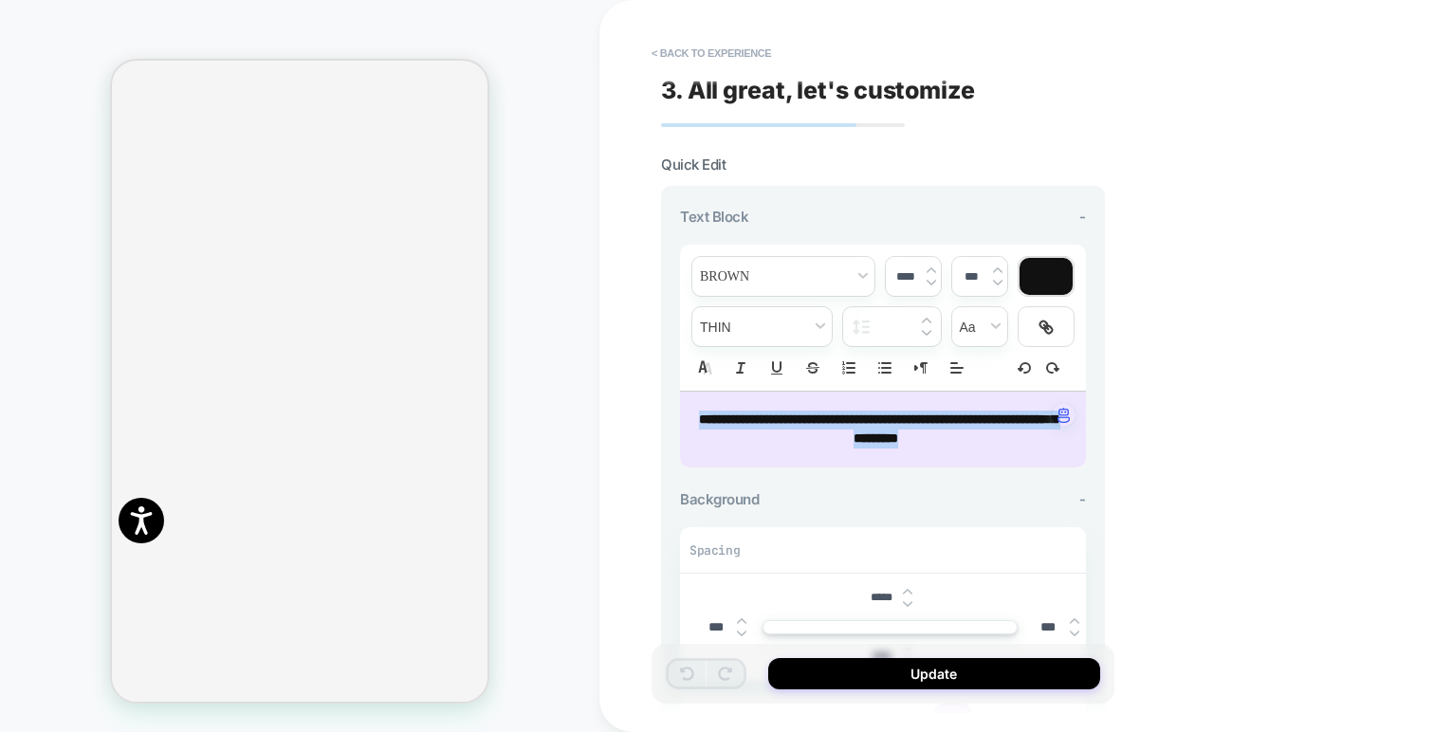
drag, startPoint x: 998, startPoint y: 440, endPoint x: 672, endPoint y: 381, distance: 331.4
click at [672, 381] on div "**********" at bounding box center [883, 502] width 444 height 633
click at [930, 268] on img at bounding box center [930, 270] width 9 height 8
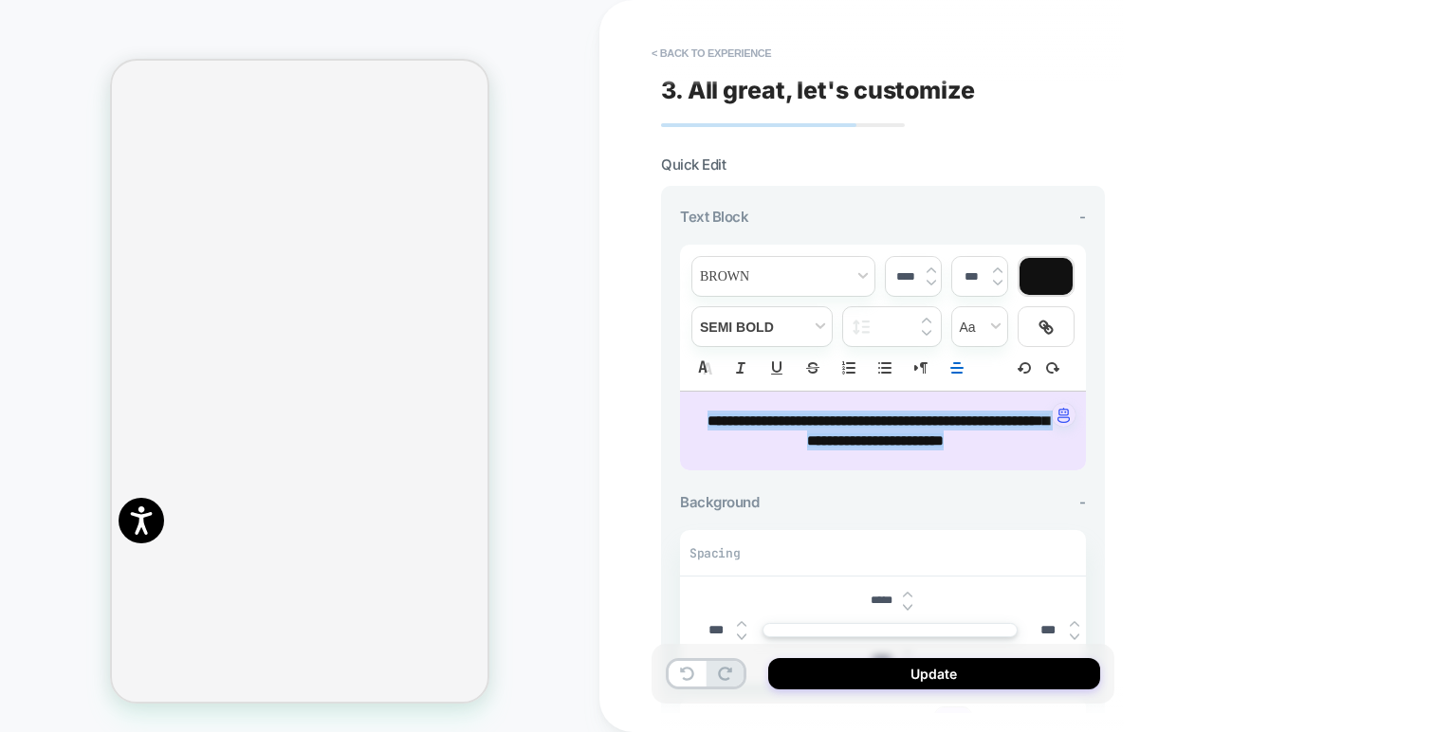
click at [930, 268] on img at bounding box center [930, 270] width 9 height 8
type input "****"
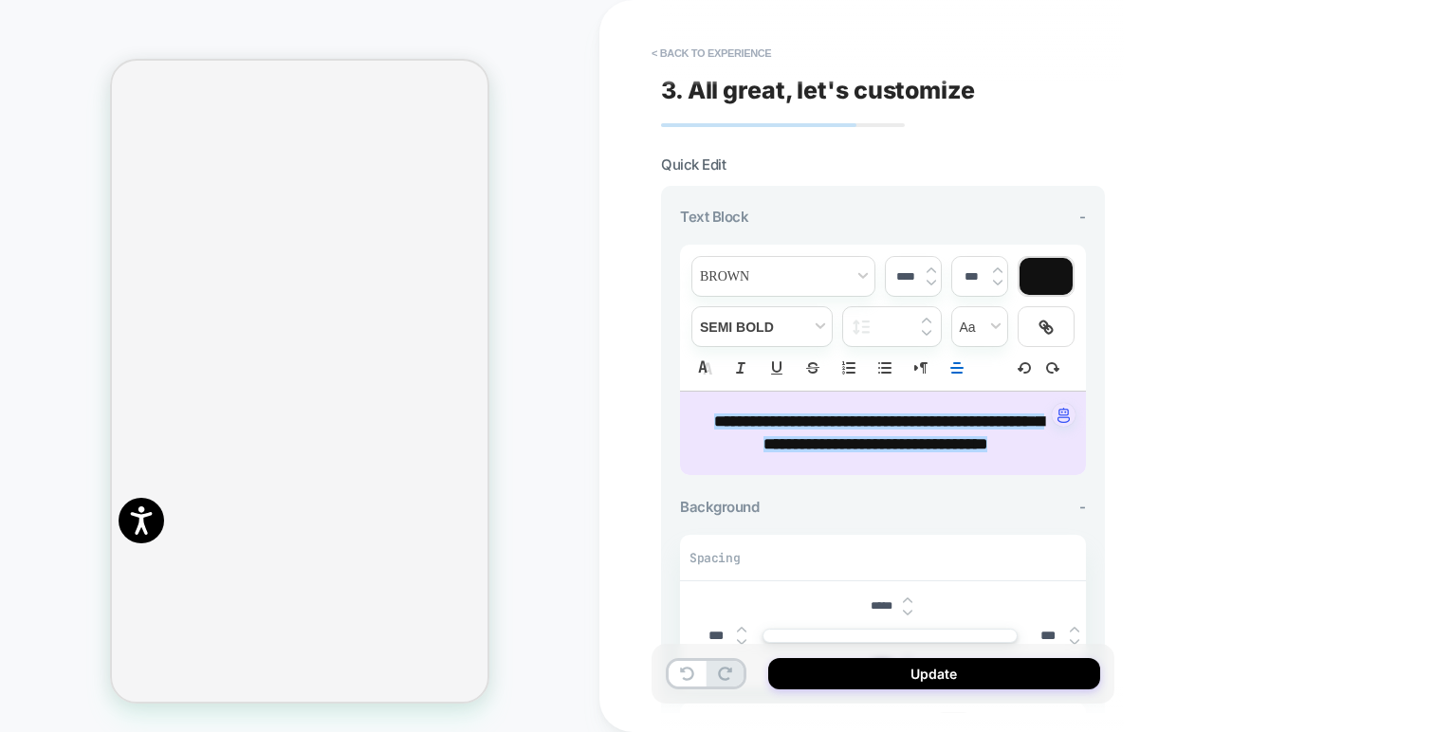
click at [544, 397] on div "CUSTOM Theme: MAIN" at bounding box center [299, 366] width 599 height 694
click at [943, 684] on button "Update" at bounding box center [934, 673] width 332 height 31
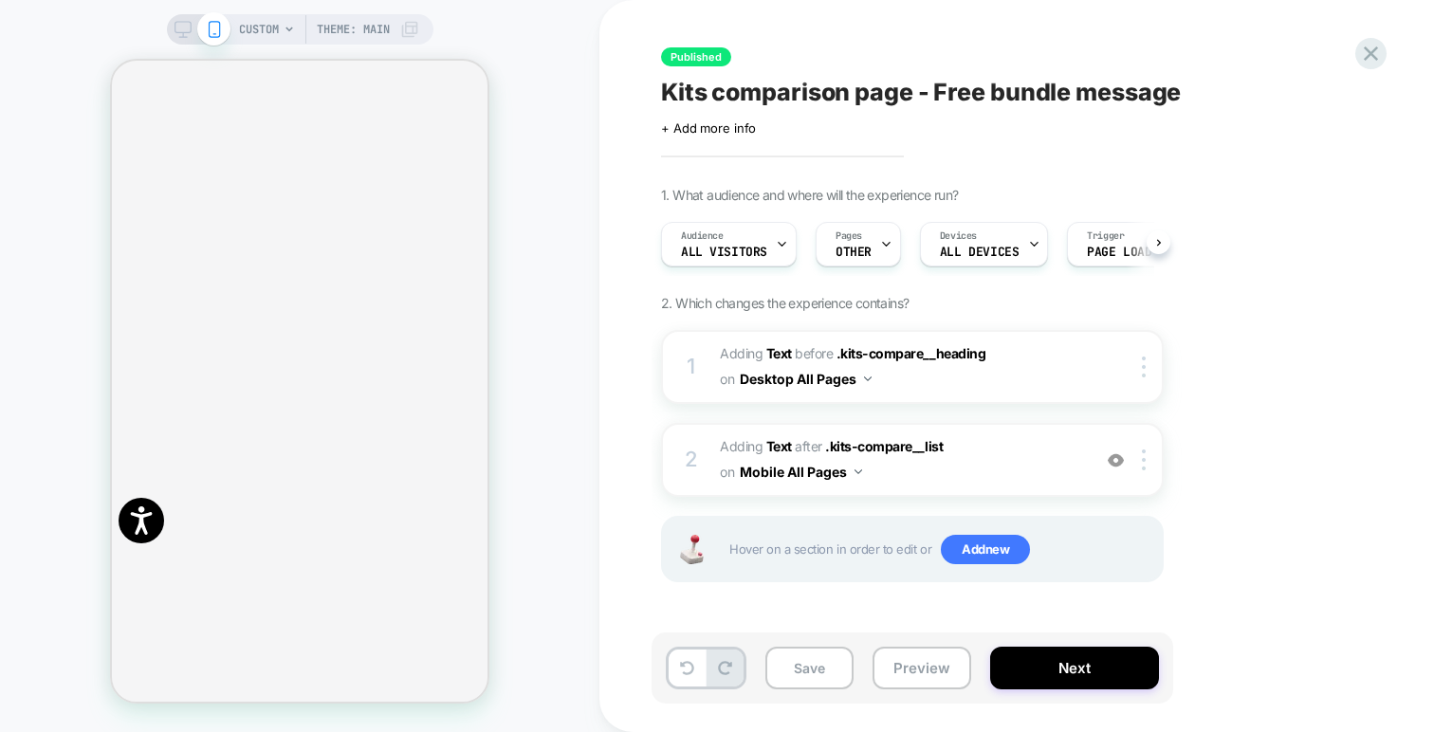
scroll to position [0, 1]
click at [1142, 464] on img at bounding box center [1144, 459] width 4 height 21
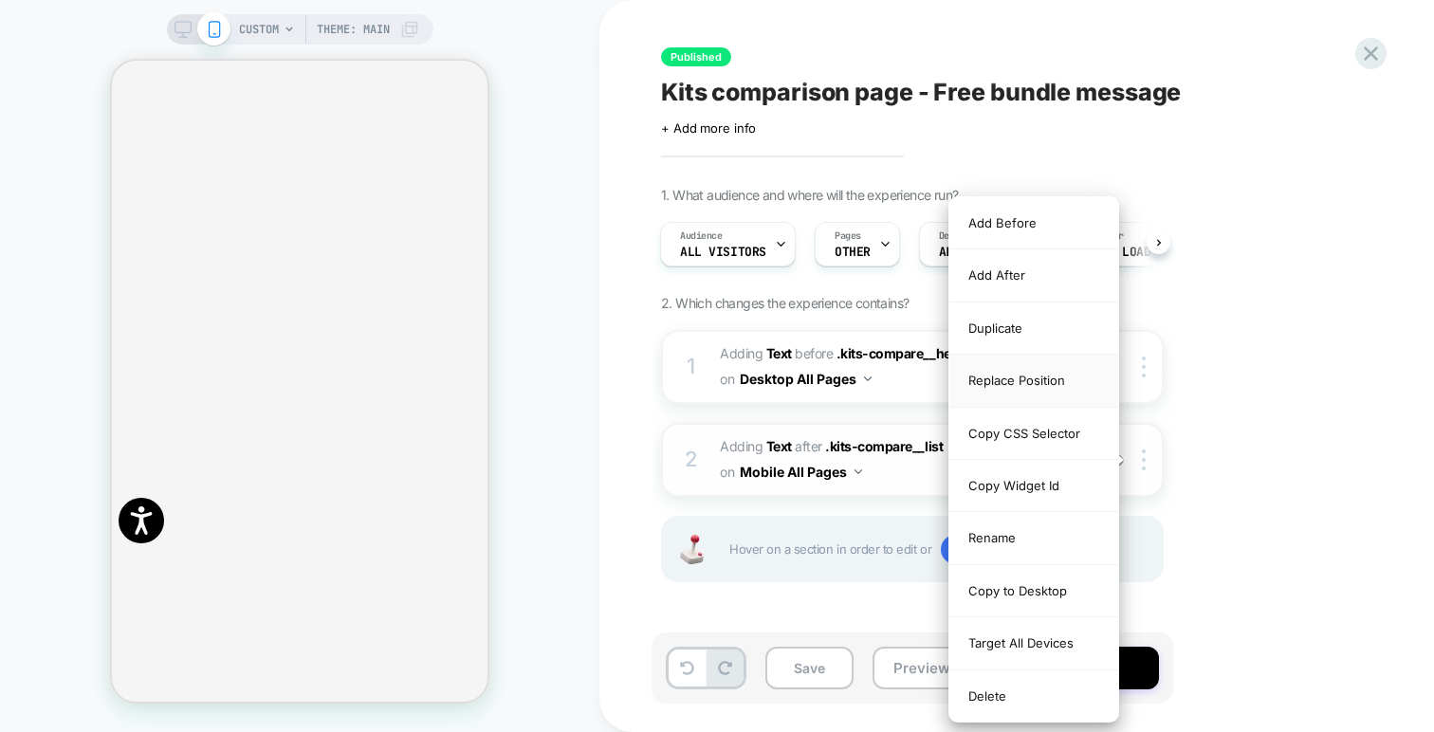
click at [1016, 386] on div "Replace Position" at bounding box center [1033, 381] width 169 height 52
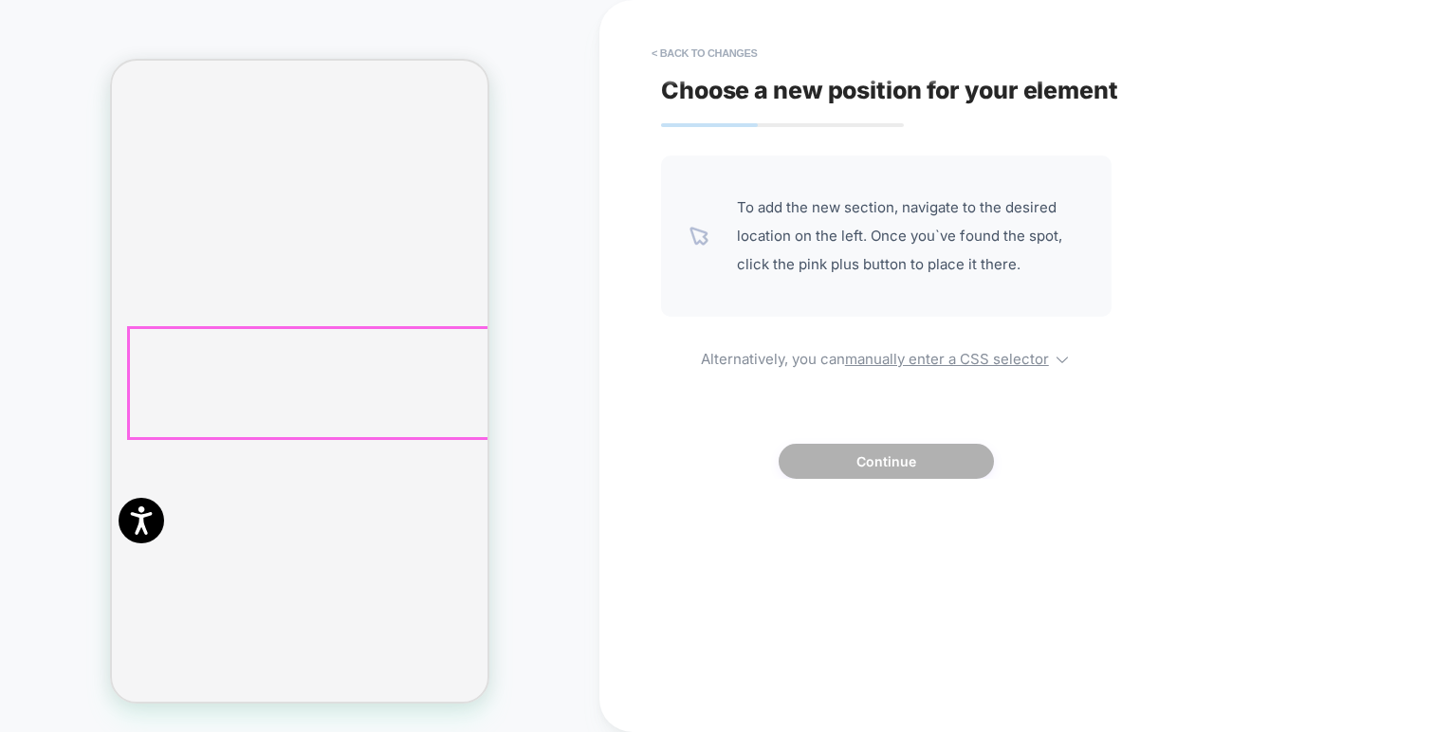
scroll to position [1398, 0]
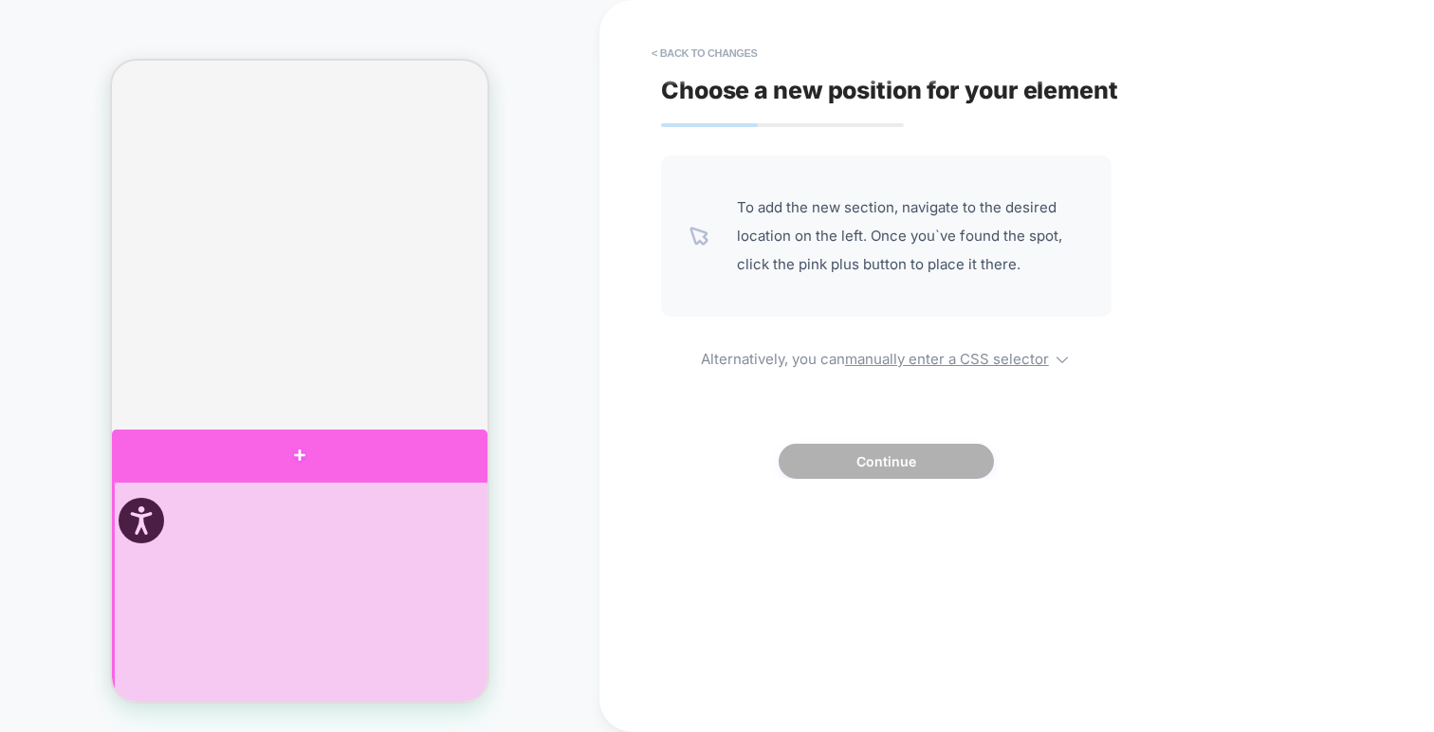
click at [303, 465] on div at bounding box center [299, 455] width 375 height 51
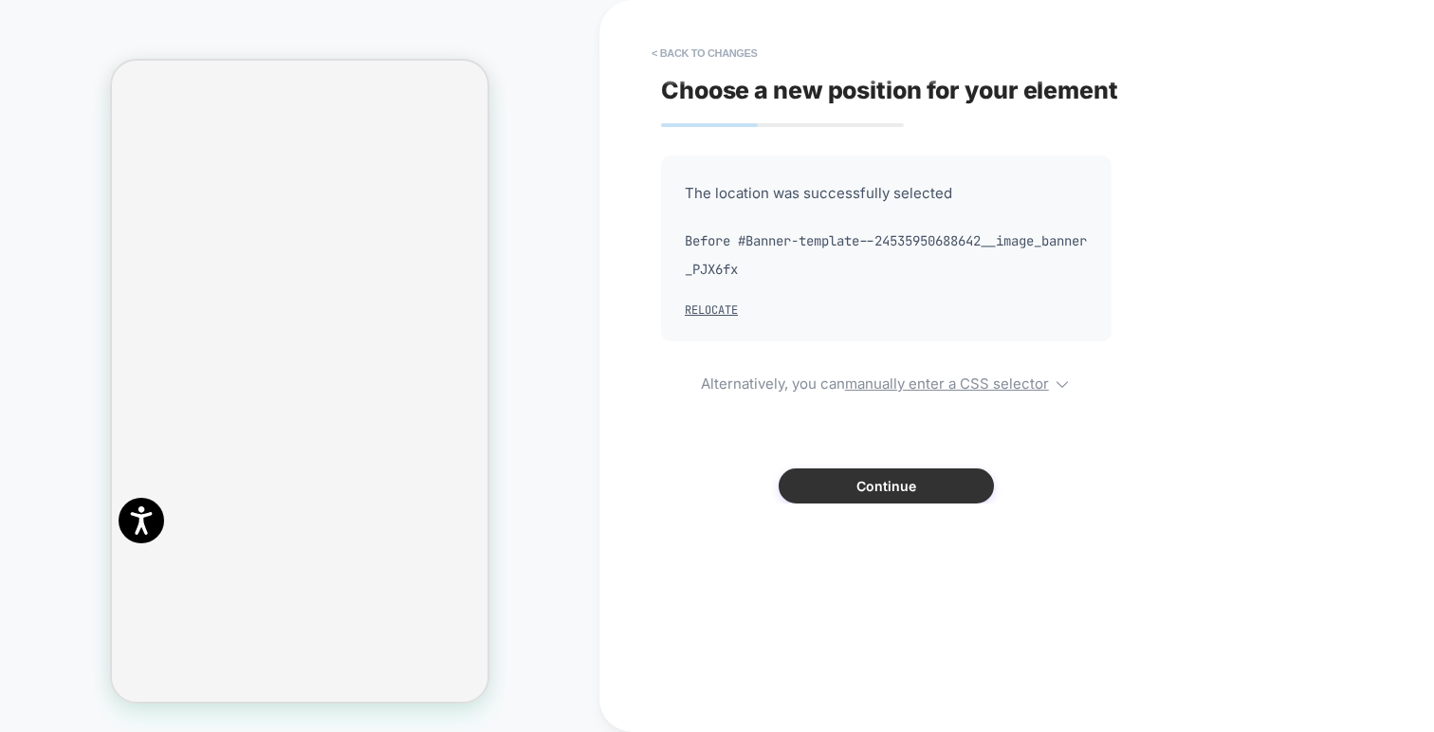
click at [858, 487] on button "Continue" at bounding box center [885, 485] width 215 height 35
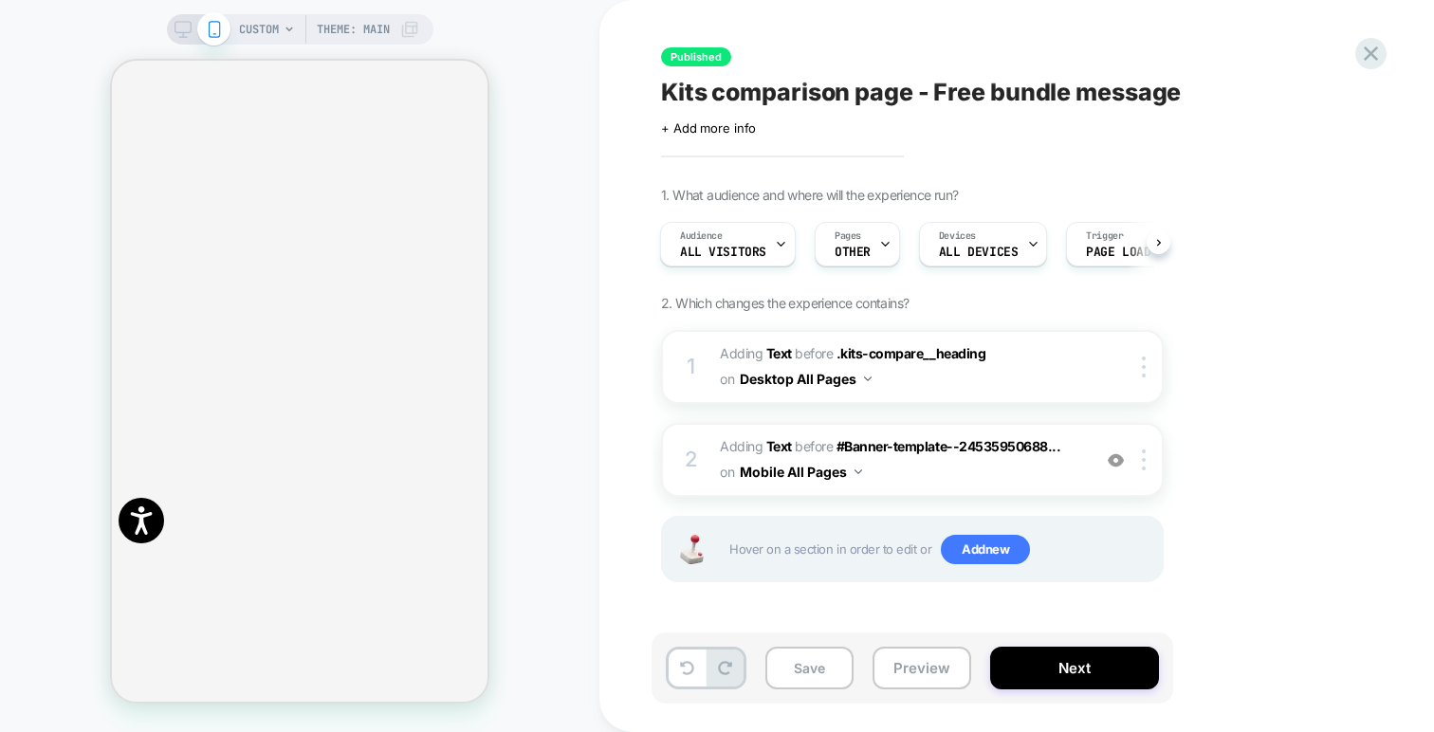
scroll to position [791, 0]
click at [182, 22] on rect at bounding box center [182, 27] width 16 height 10
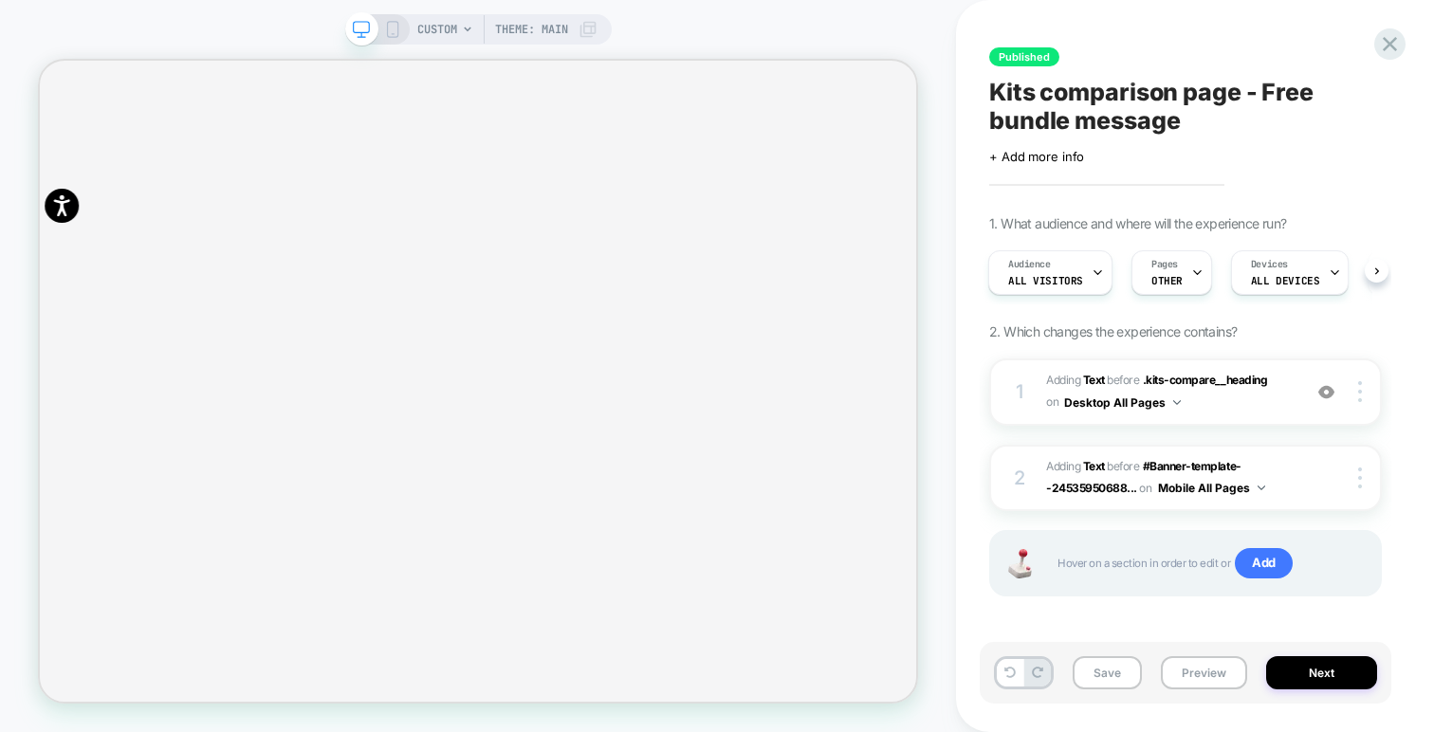
scroll to position [411, 0]
click at [1359, 399] on img at bounding box center [1360, 391] width 4 height 21
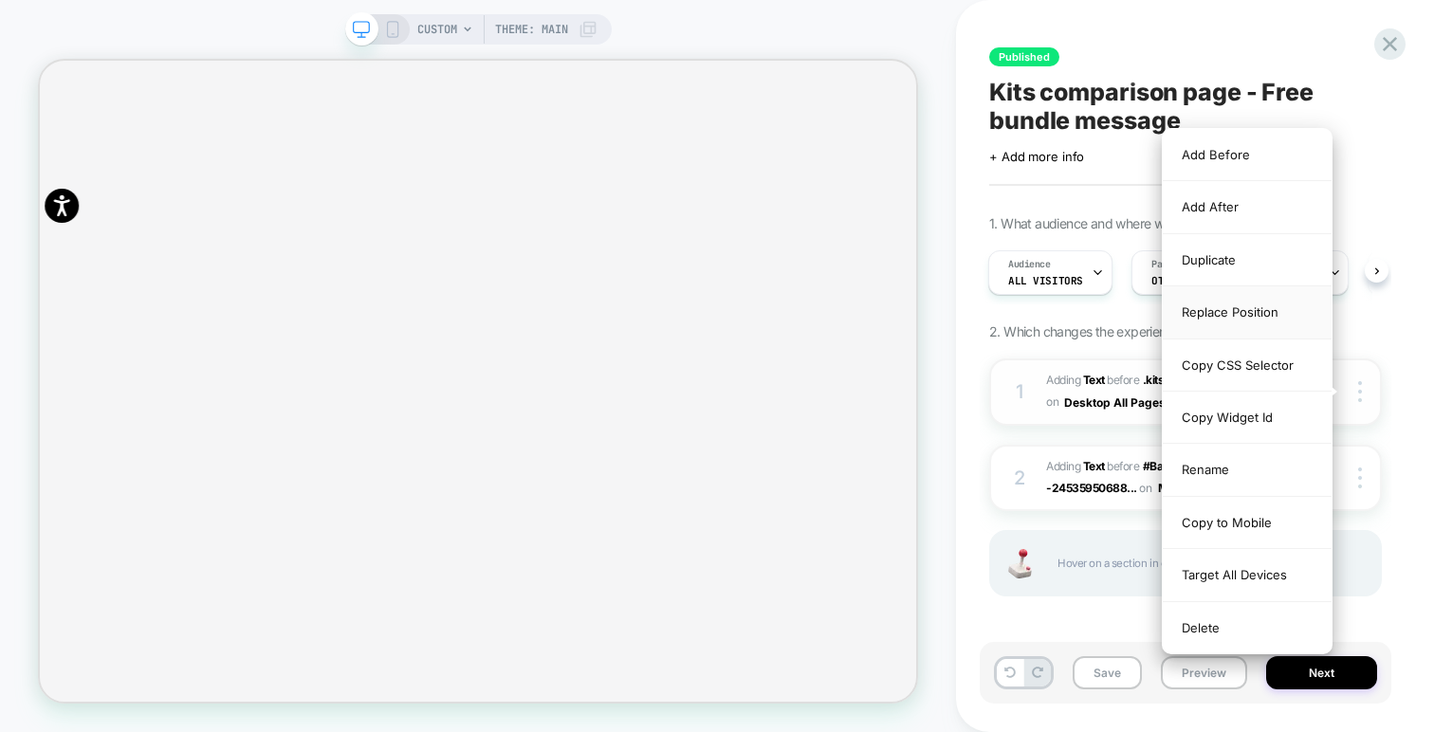
click at [1228, 309] on div "Replace Position" at bounding box center [1247, 312] width 169 height 52
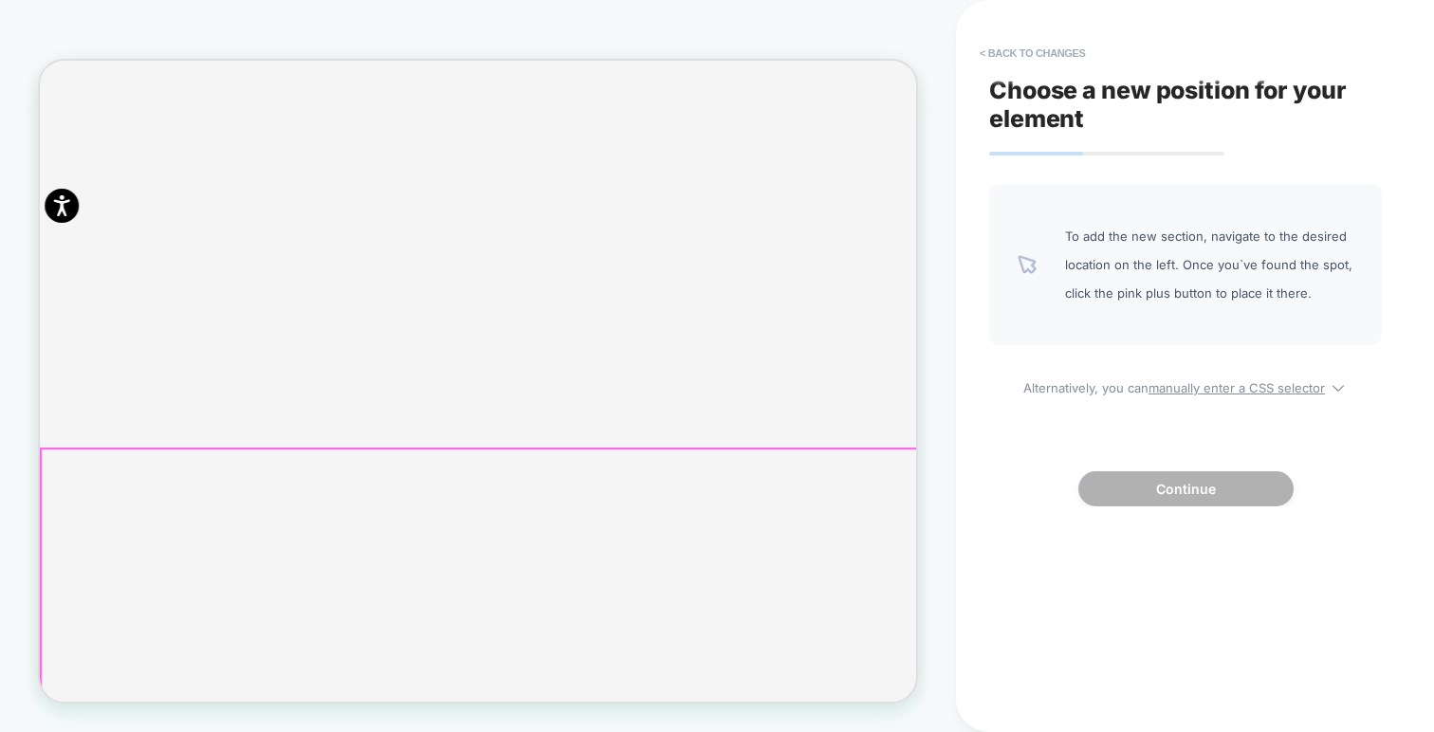
scroll to position [1440, 0]
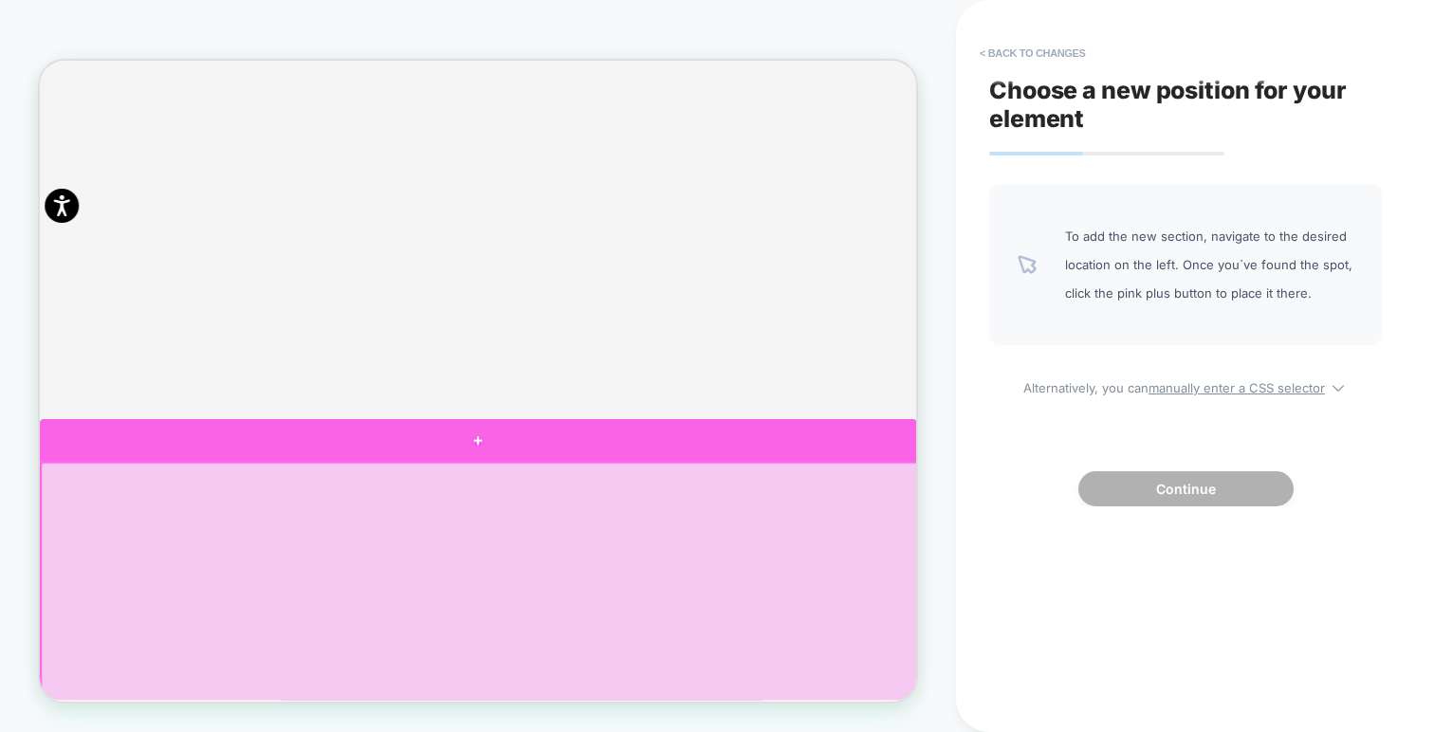
click at [645, 560] on div at bounding box center [624, 567] width 1169 height 57
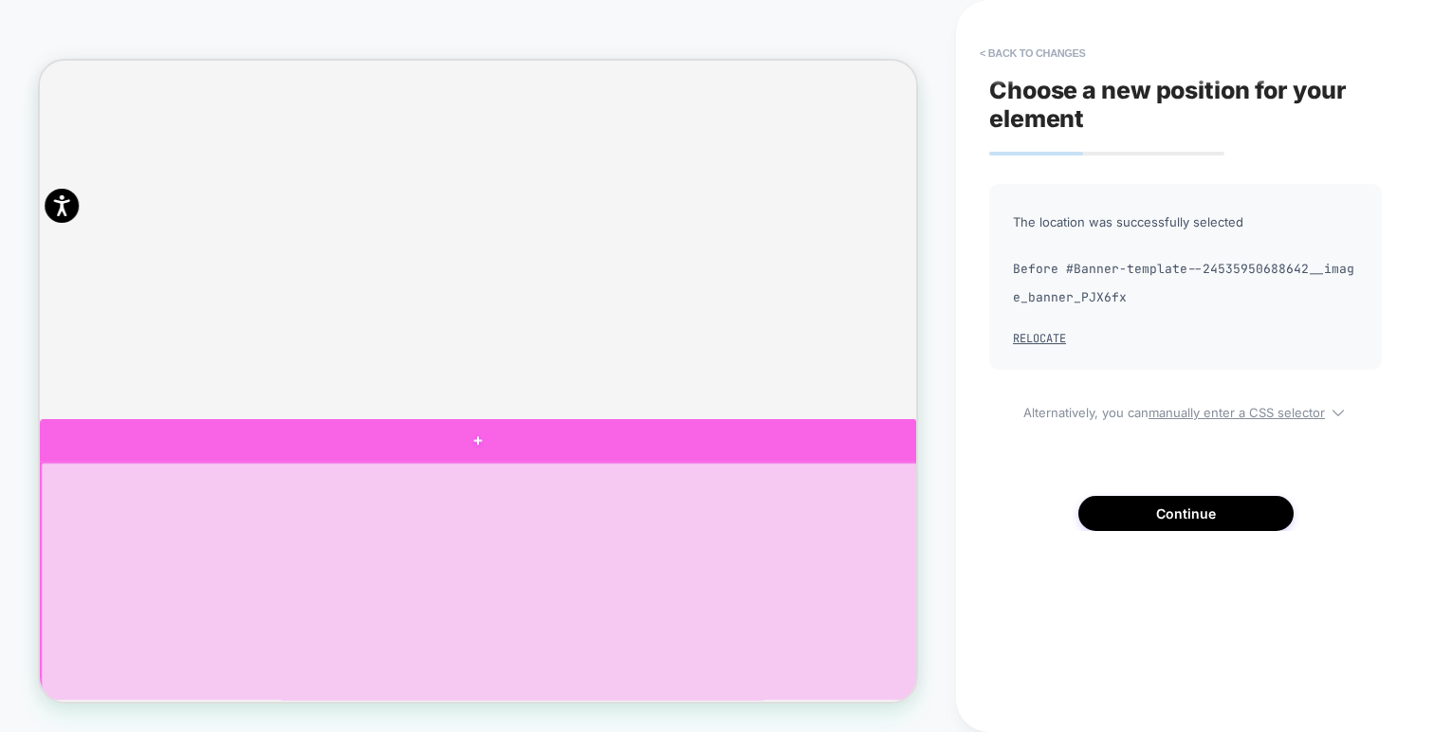
scroll to position [1377, 0]
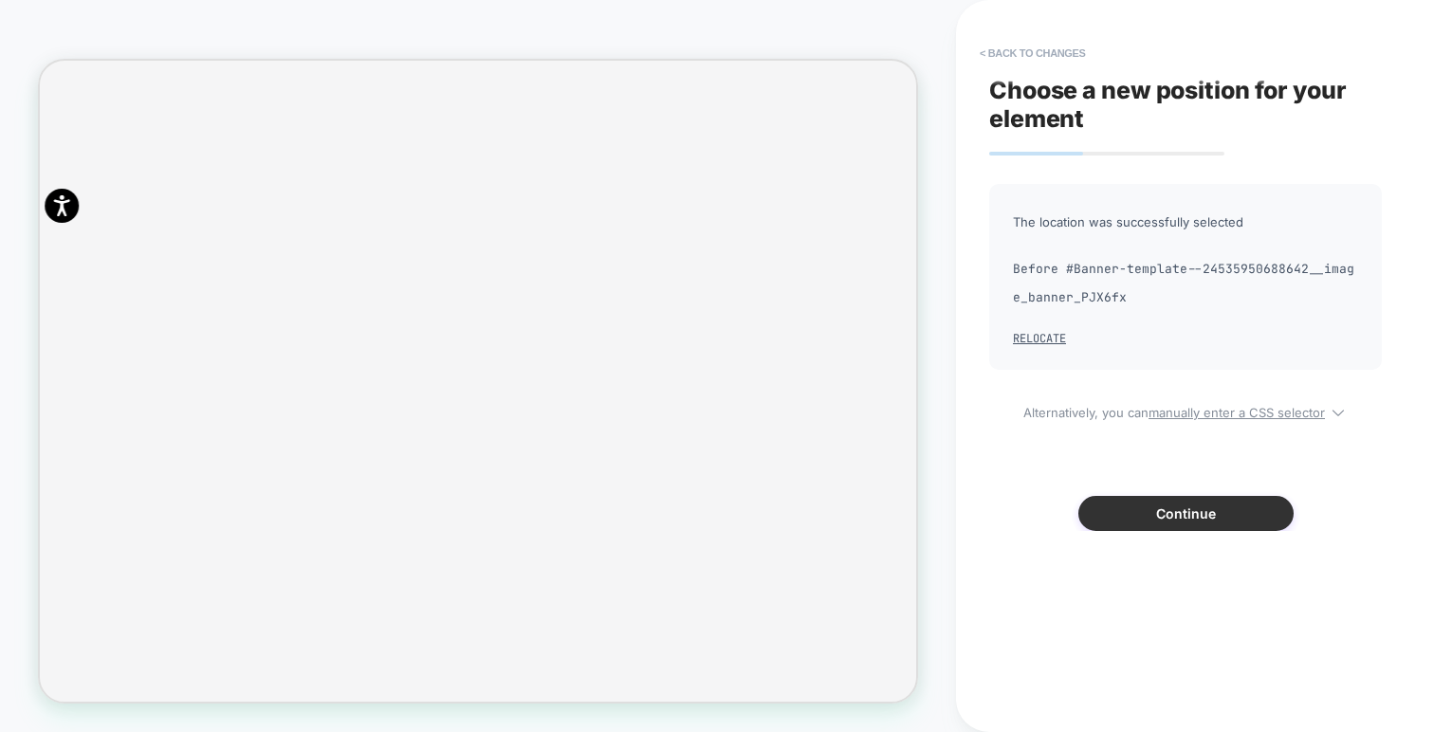
click at [1201, 519] on button "Continue" at bounding box center [1185, 513] width 215 height 35
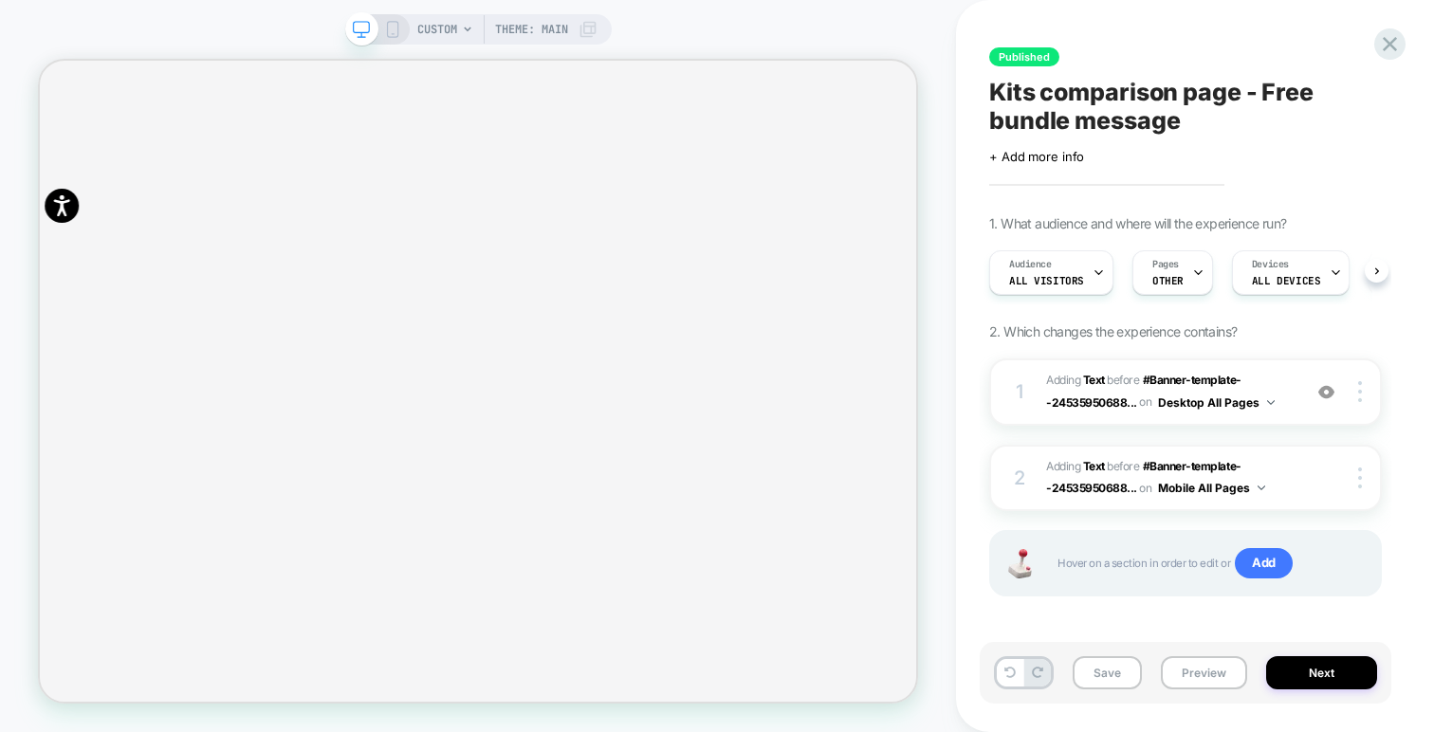
scroll to position [0, 1]
click at [1361, 394] on div at bounding box center [1363, 391] width 36 height 21
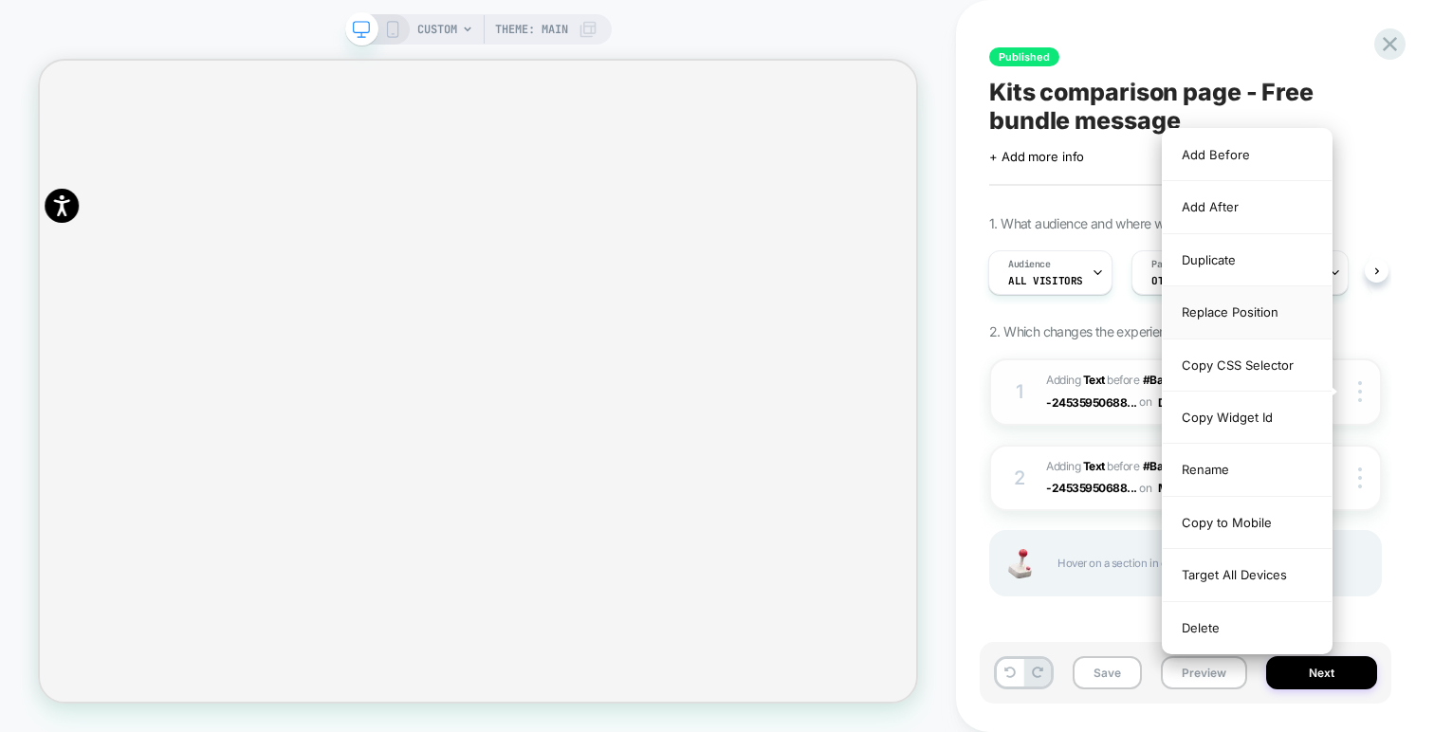
click at [1236, 312] on div "Replace Position" at bounding box center [1247, 312] width 169 height 52
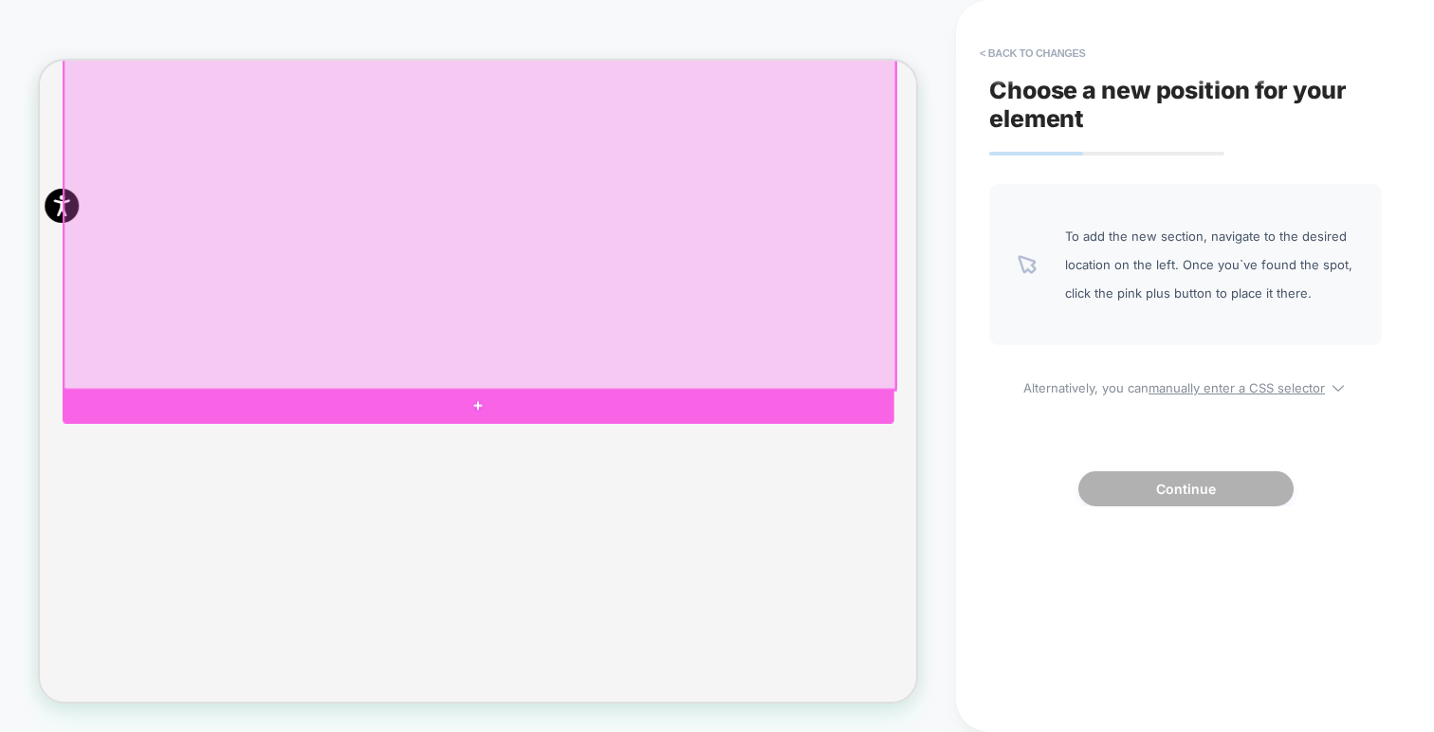
click at [690, 505] on div at bounding box center [624, 521] width 1108 height 46
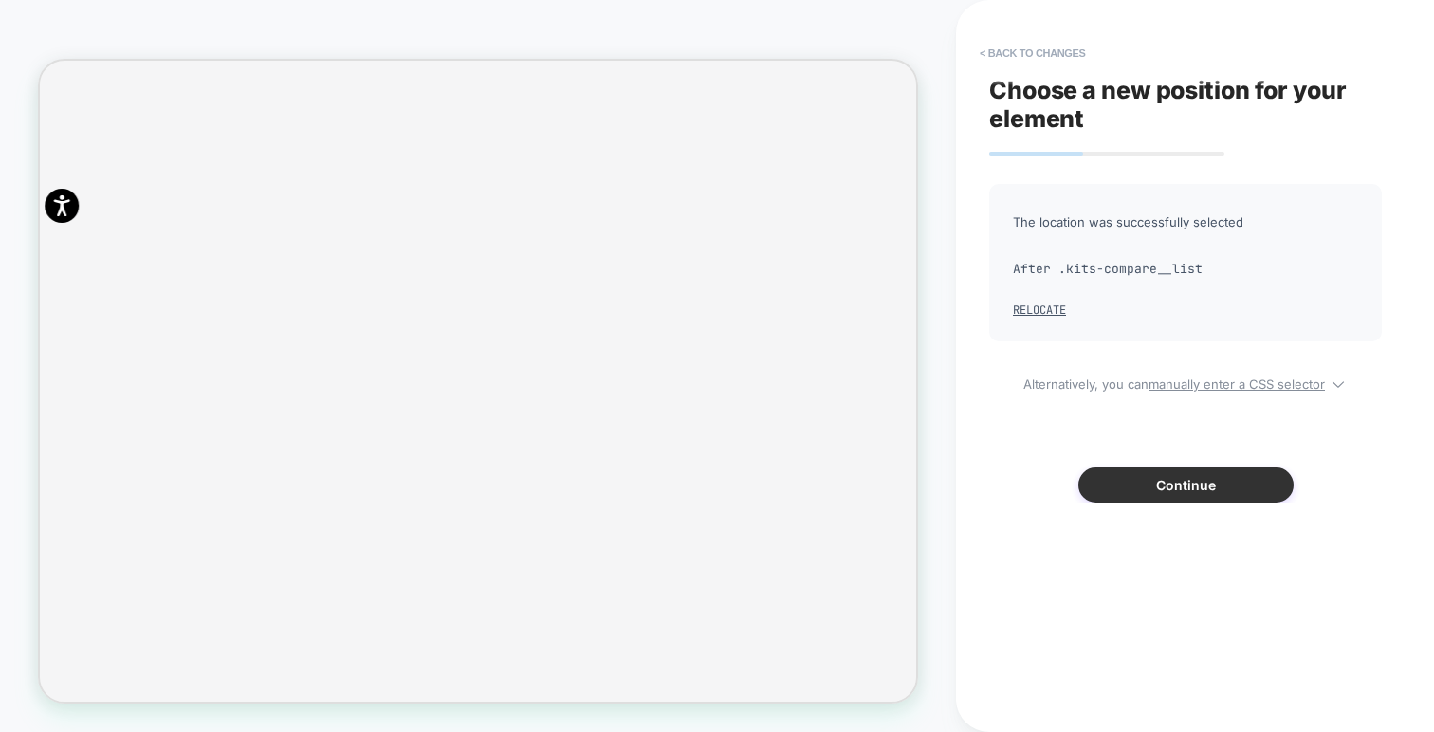
click at [1153, 498] on button "Continue" at bounding box center [1185, 484] width 215 height 35
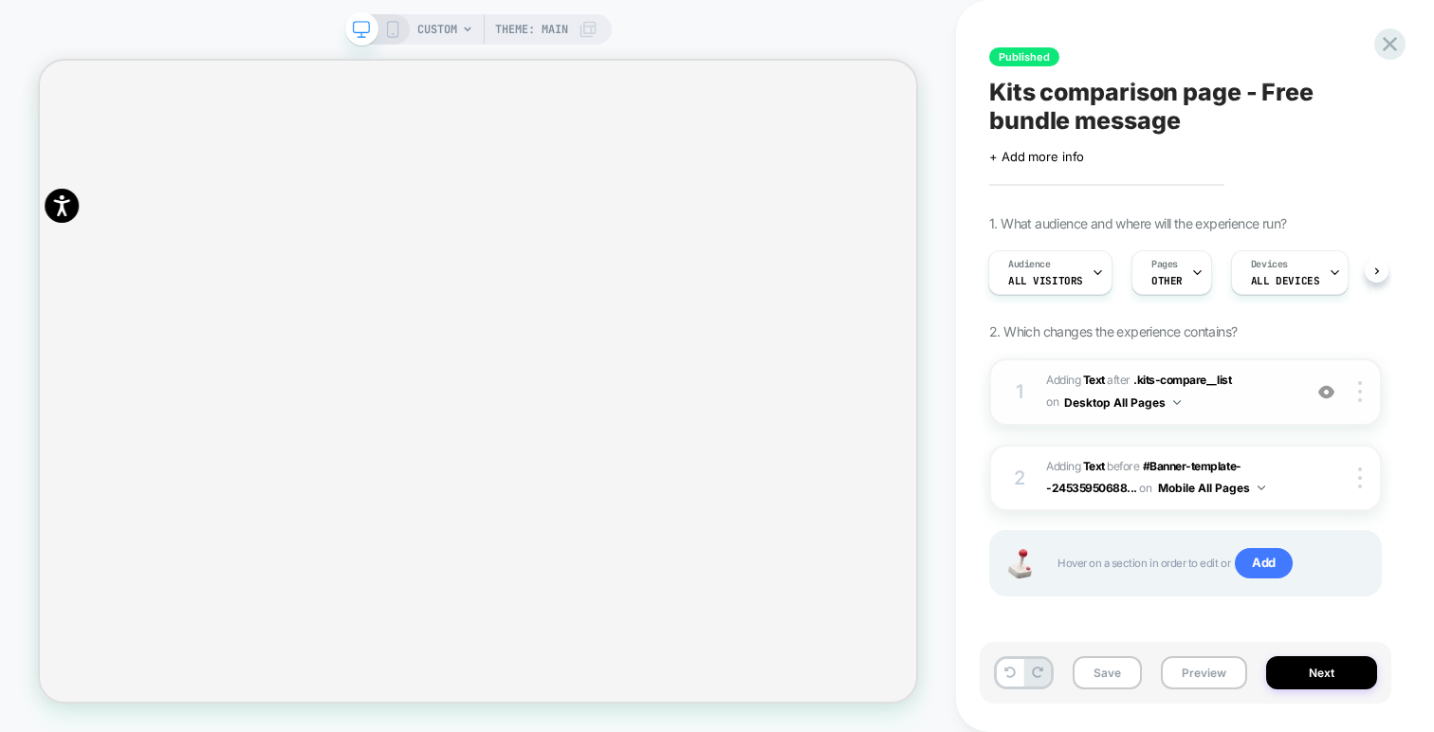
click at [1213, 394] on span "#_loomi_addon_1755786535880 Adding Text AFTER .kits-compare__list .kits-compare…" at bounding box center [1169, 392] width 246 height 45
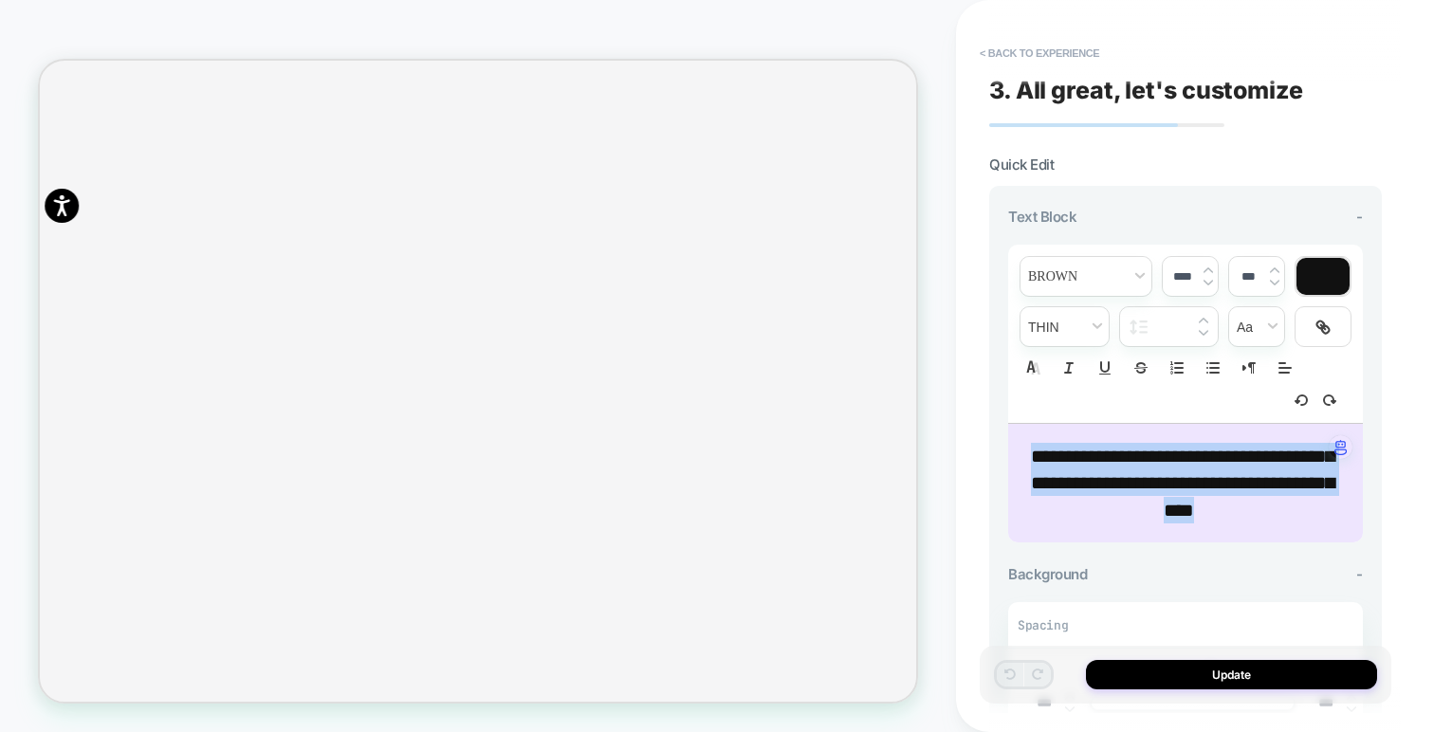
drag, startPoint x: 1302, startPoint y: 506, endPoint x: 1014, endPoint y: 433, distance: 297.4
click at [1014, 433] on div "**********" at bounding box center [1185, 483] width 355 height 119
type input "****"
click at [1138, 283] on span "font" at bounding box center [1085, 276] width 131 height 39
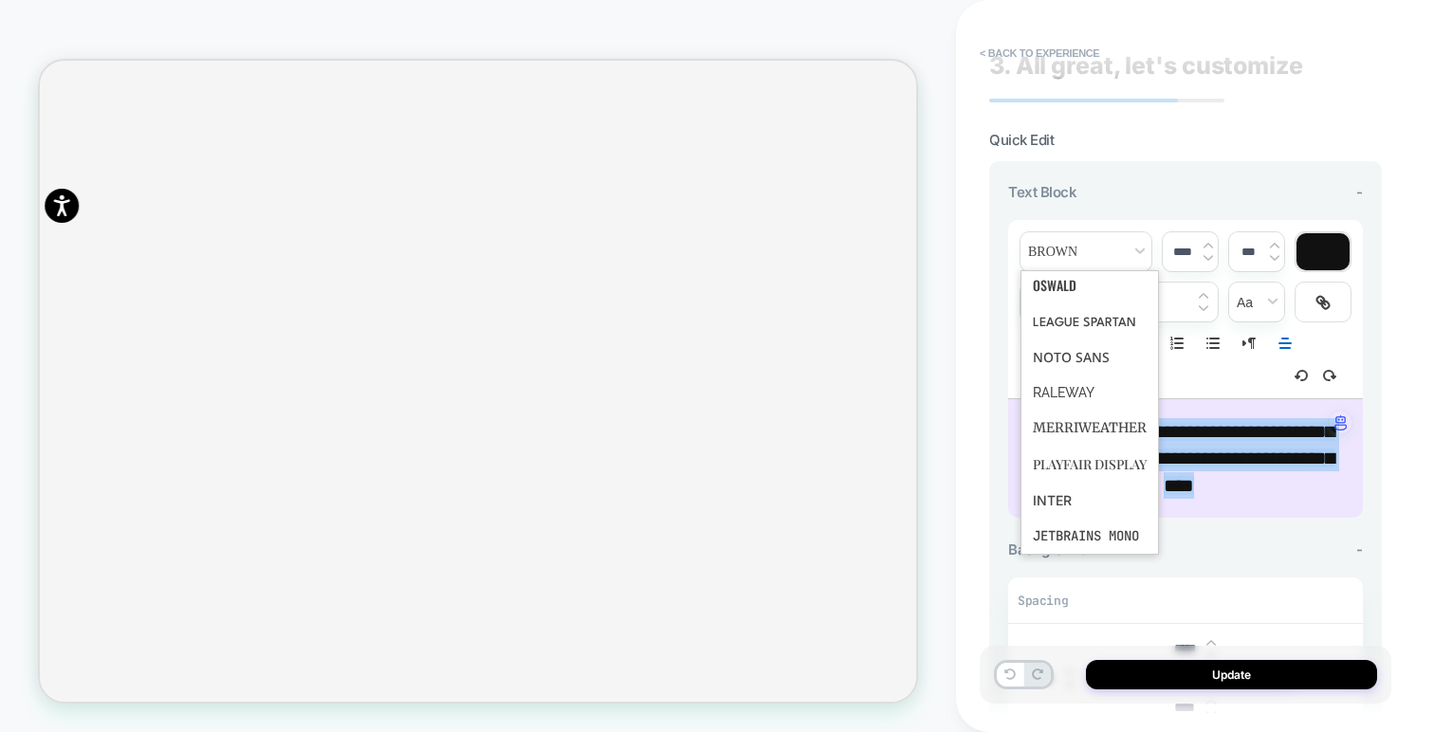
scroll to position [40, 0]
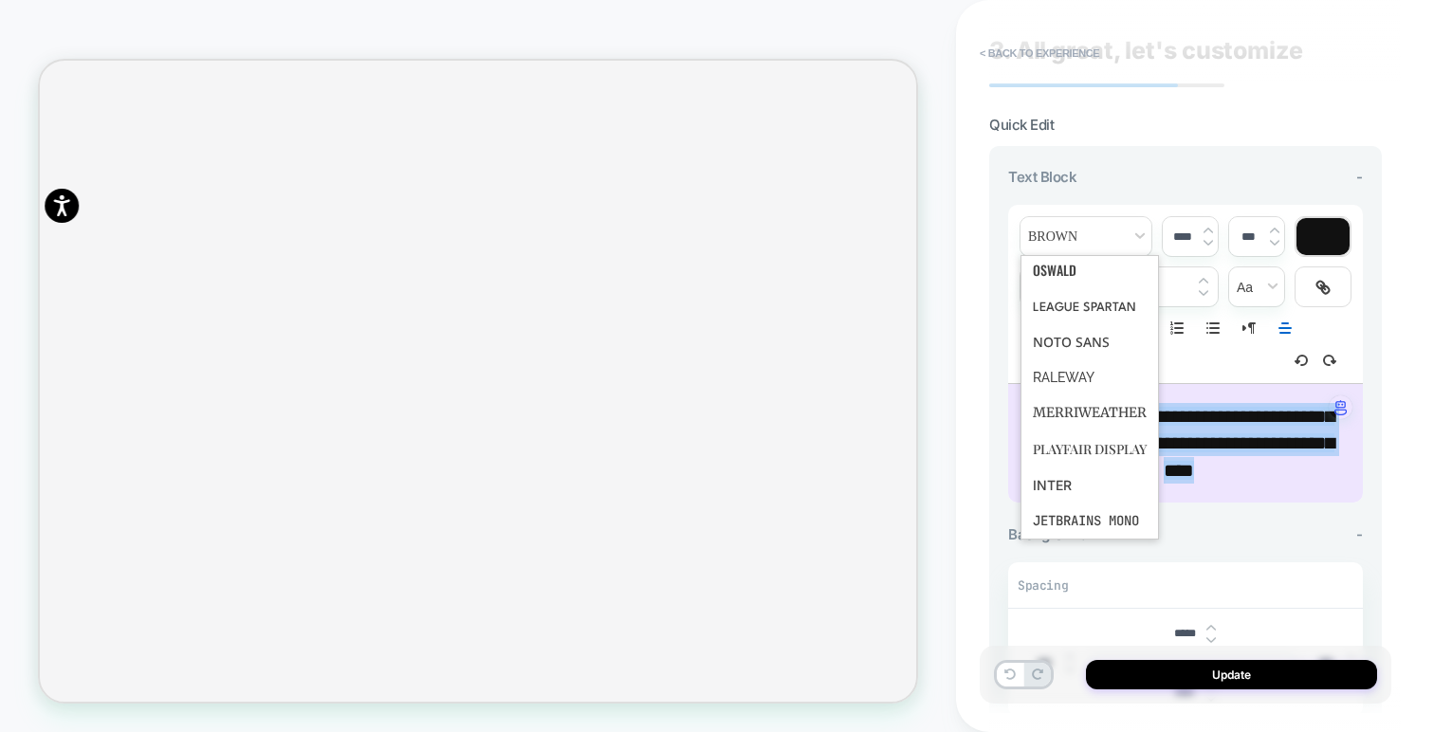
click at [1346, 456] on div "**********" at bounding box center [1185, 443] width 355 height 119
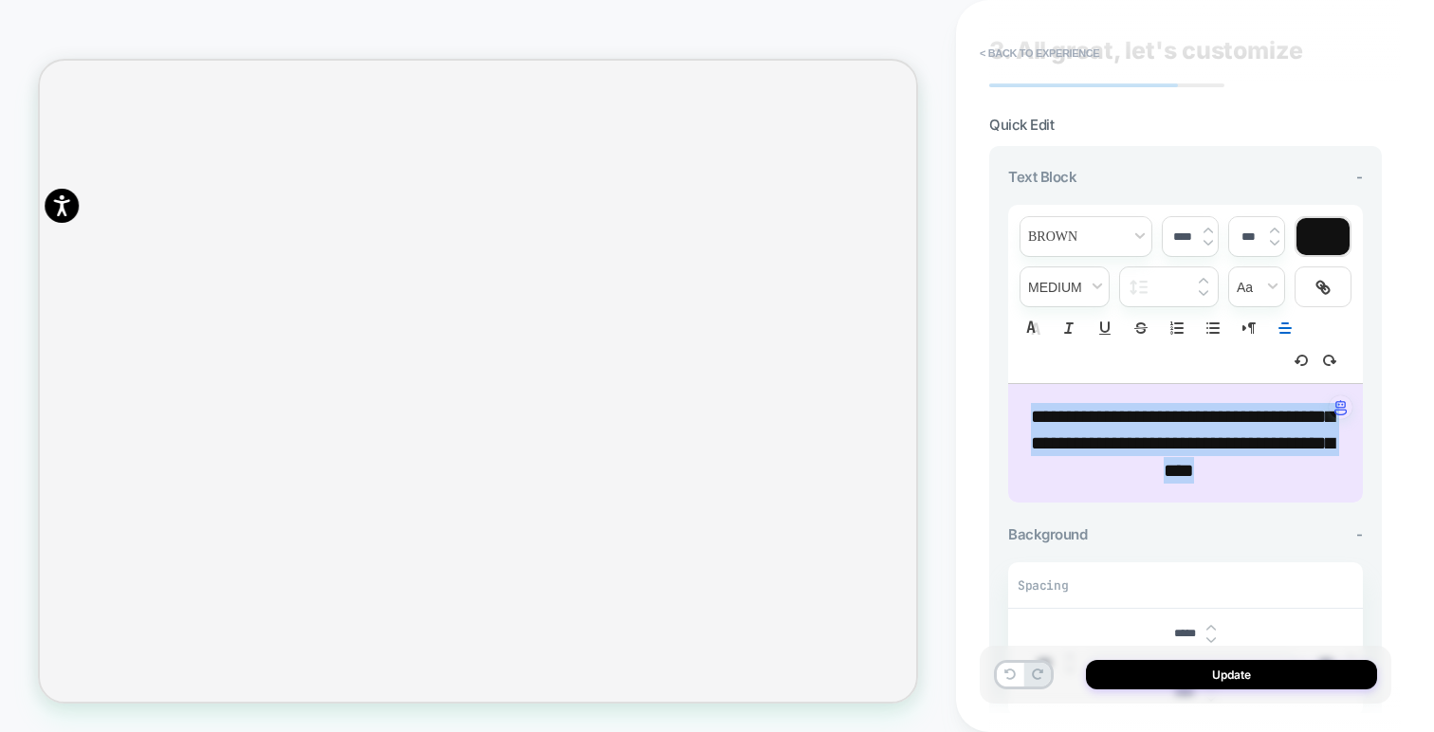
drag, startPoint x: 1299, startPoint y: 467, endPoint x: 990, endPoint y: 394, distance: 317.6
click at [990, 394] on div "**********" at bounding box center [1185, 500] width 393 height 708
click at [1252, 268] on span "transform" at bounding box center [1256, 286] width 55 height 39
click at [1081, 270] on span "fontWeight" at bounding box center [1064, 286] width 88 height 39
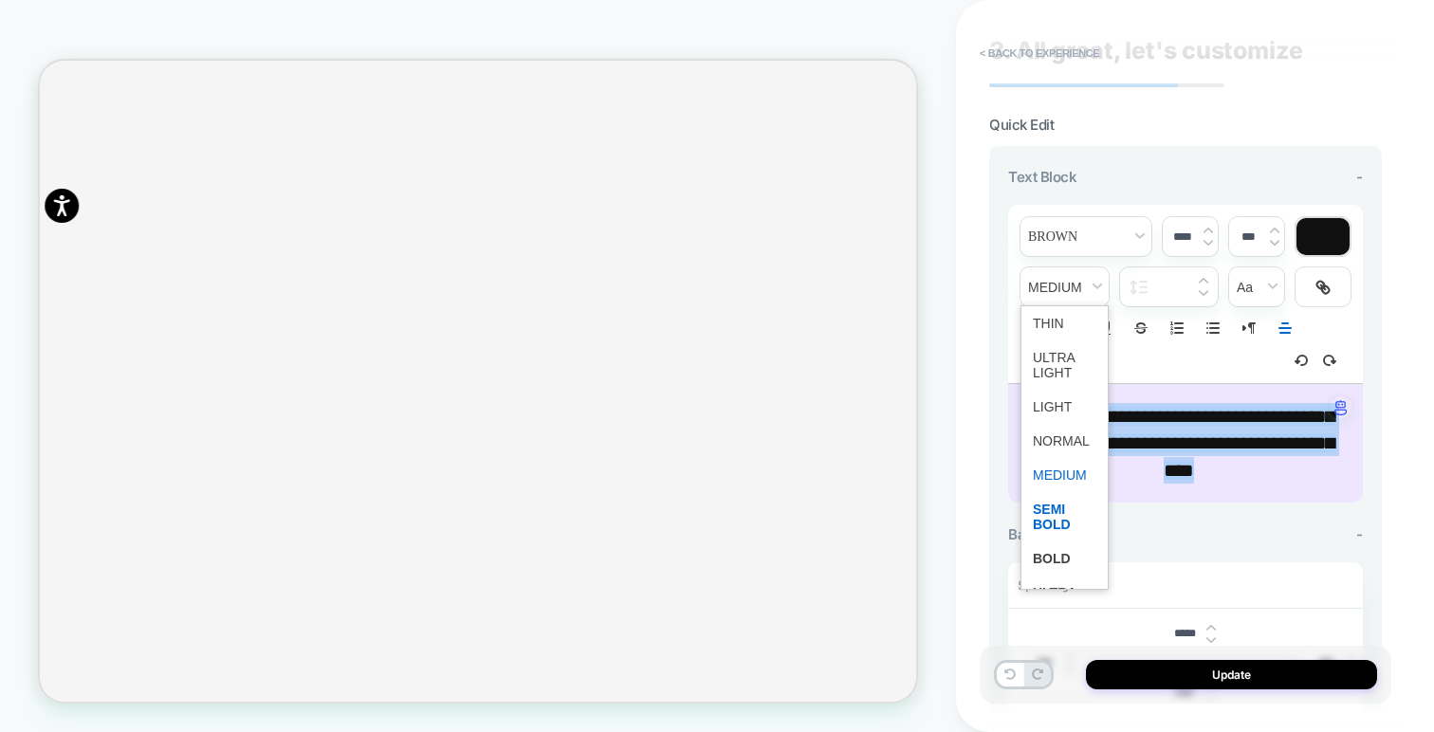
click at [1064, 521] on span "fontWeight" at bounding box center [1065, 516] width 64 height 49
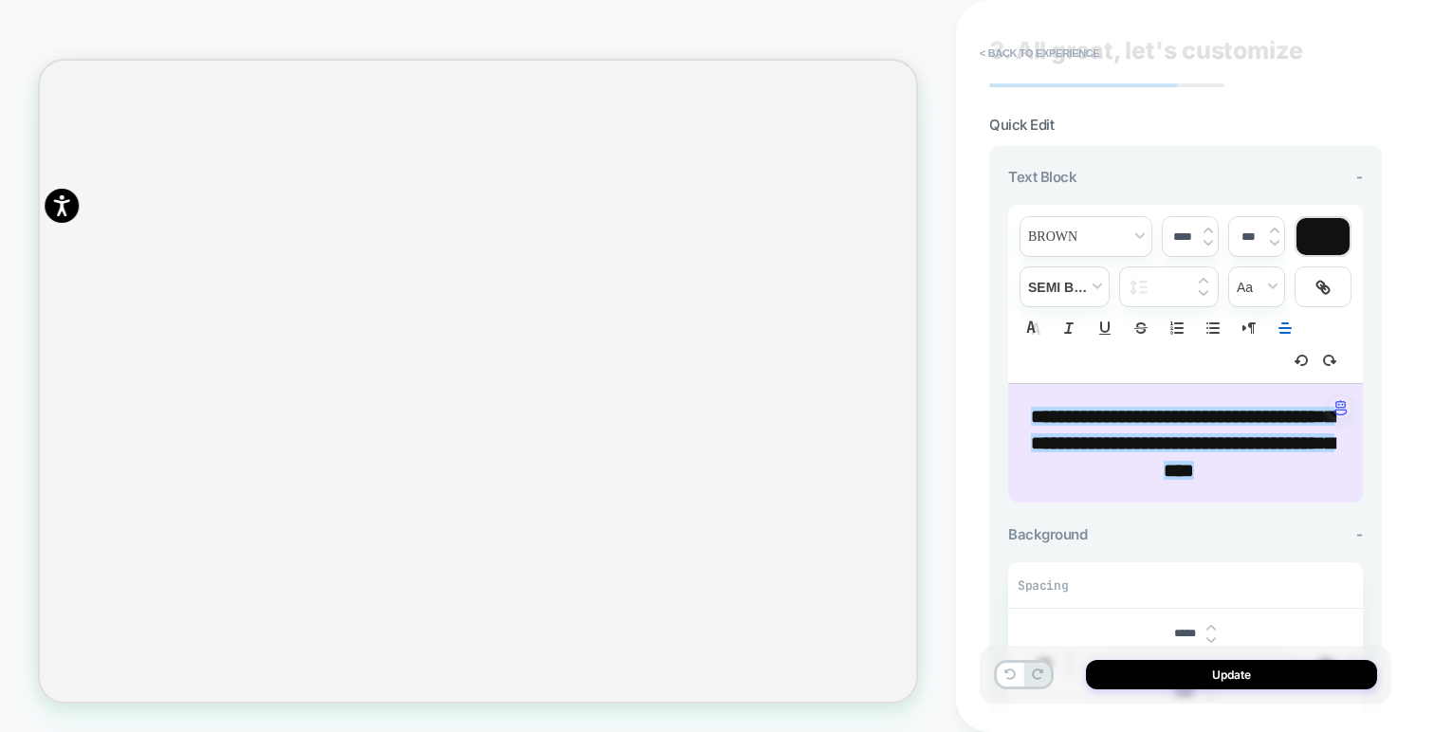
click at [996, 451] on div "**********" at bounding box center [1185, 500] width 393 height 708
click at [1228, 667] on button "Update" at bounding box center [1231, 674] width 291 height 29
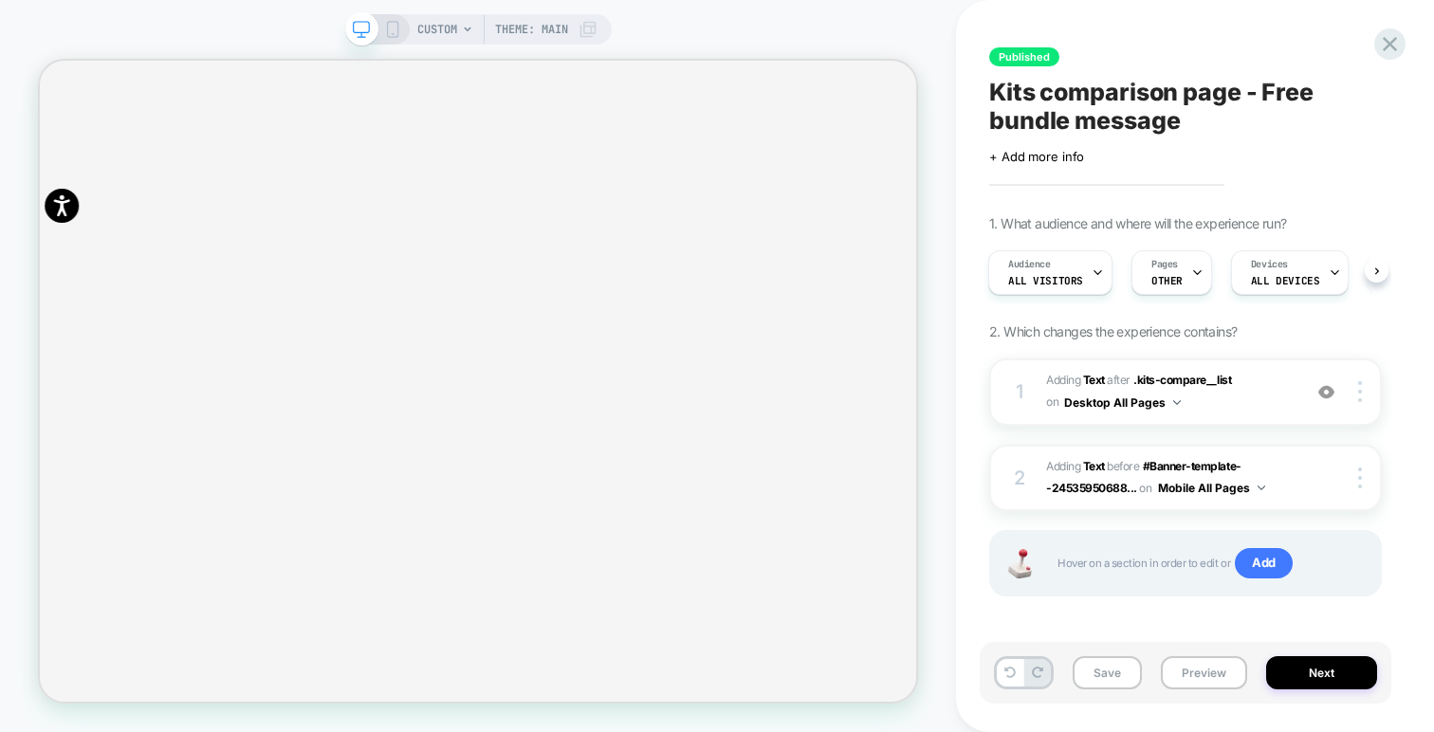
scroll to position [0, 0]
click at [1336, 682] on button "Next" at bounding box center [1321, 672] width 111 height 33
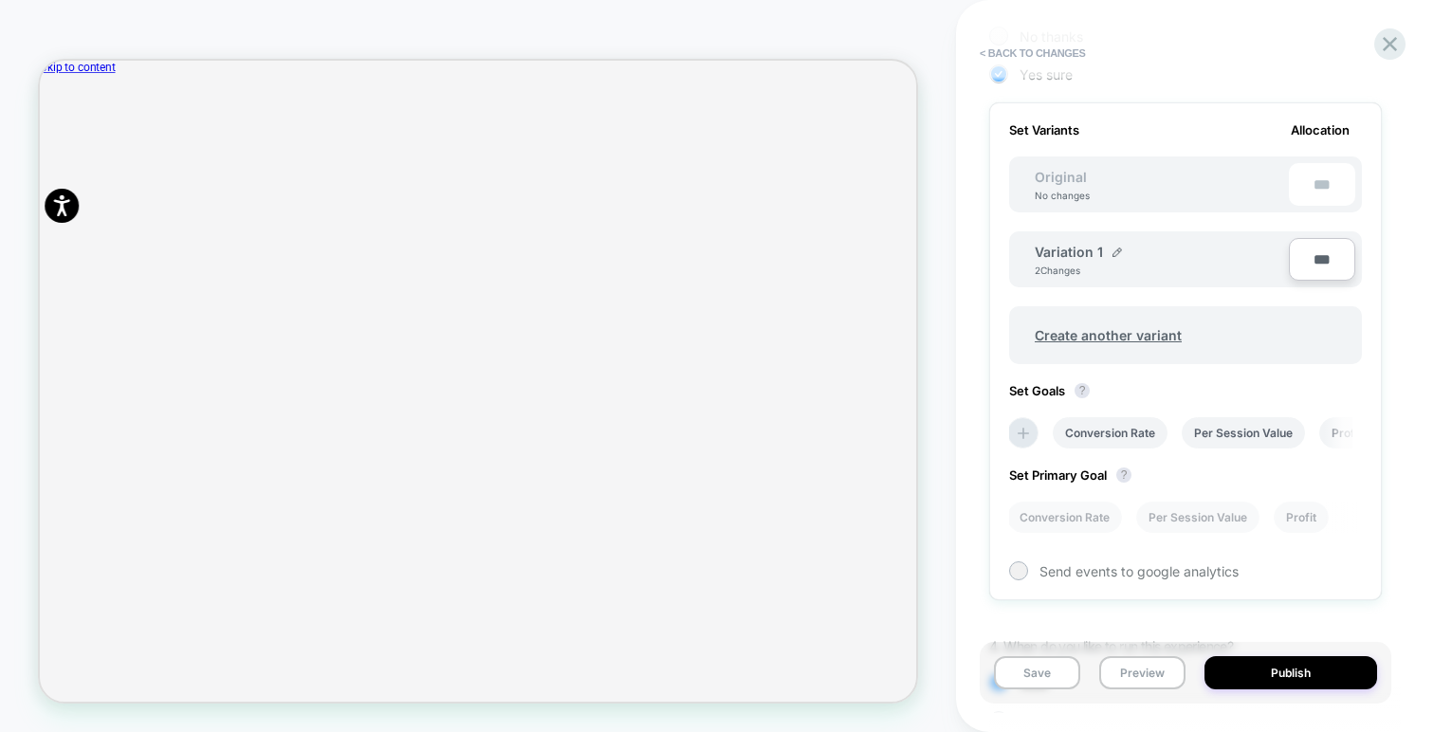
scroll to position [545, 0]
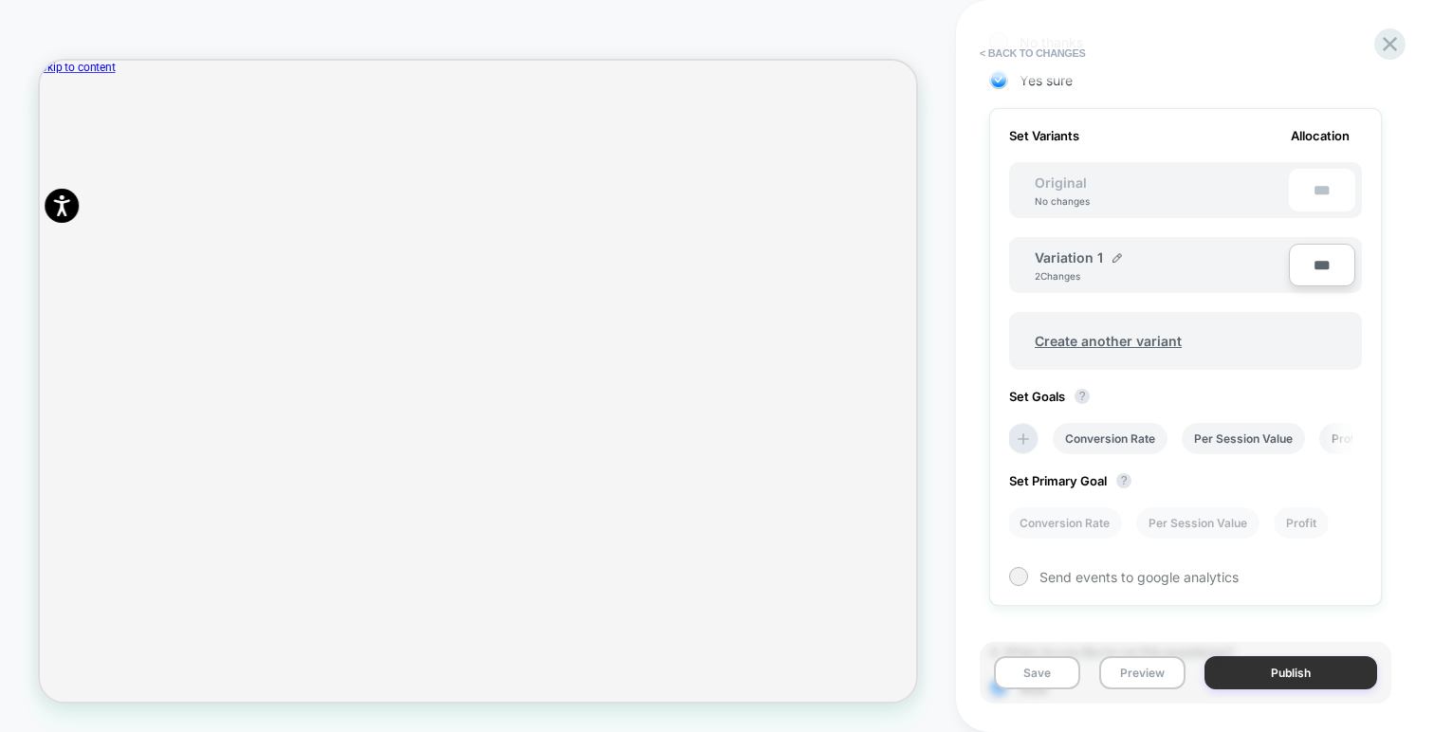
click at [1300, 679] on button "Publish" at bounding box center [1290, 672] width 173 height 33
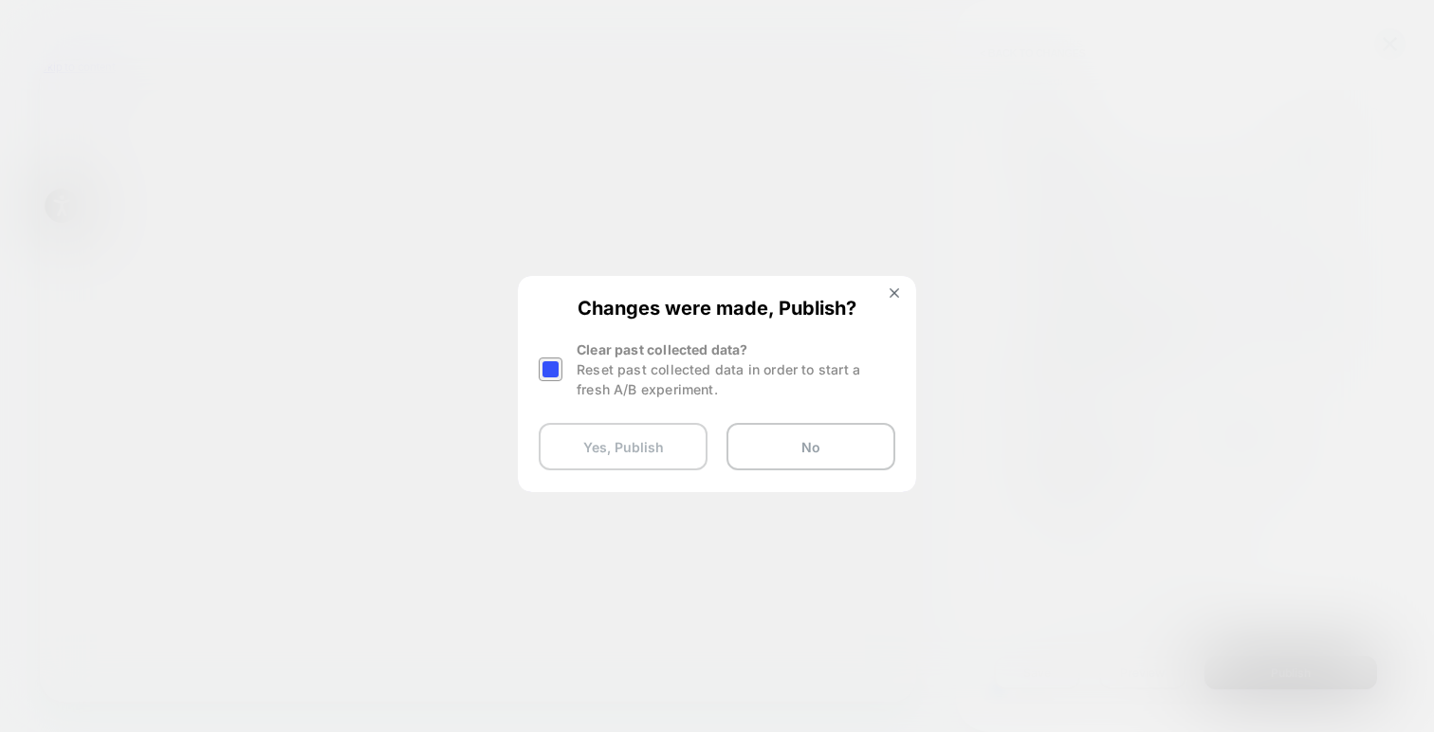
click at [658, 441] on button "Yes, Publish" at bounding box center [623, 446] width 169 height 47
